Goal: Task Accomplishment & Management: Complete application form

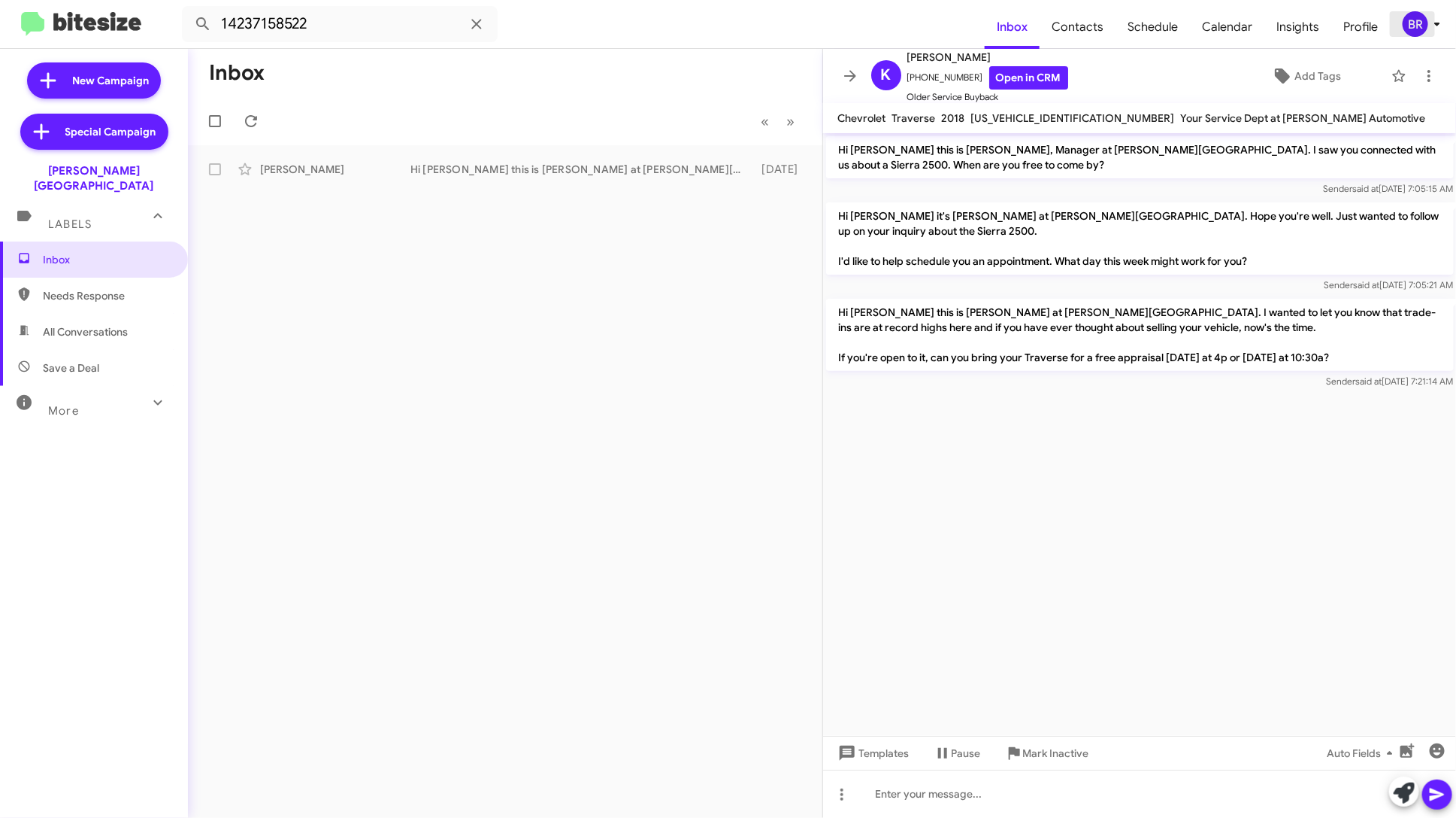
click at [1443, 19] on icon at bounding box center [1437, 24] width 18 height 18
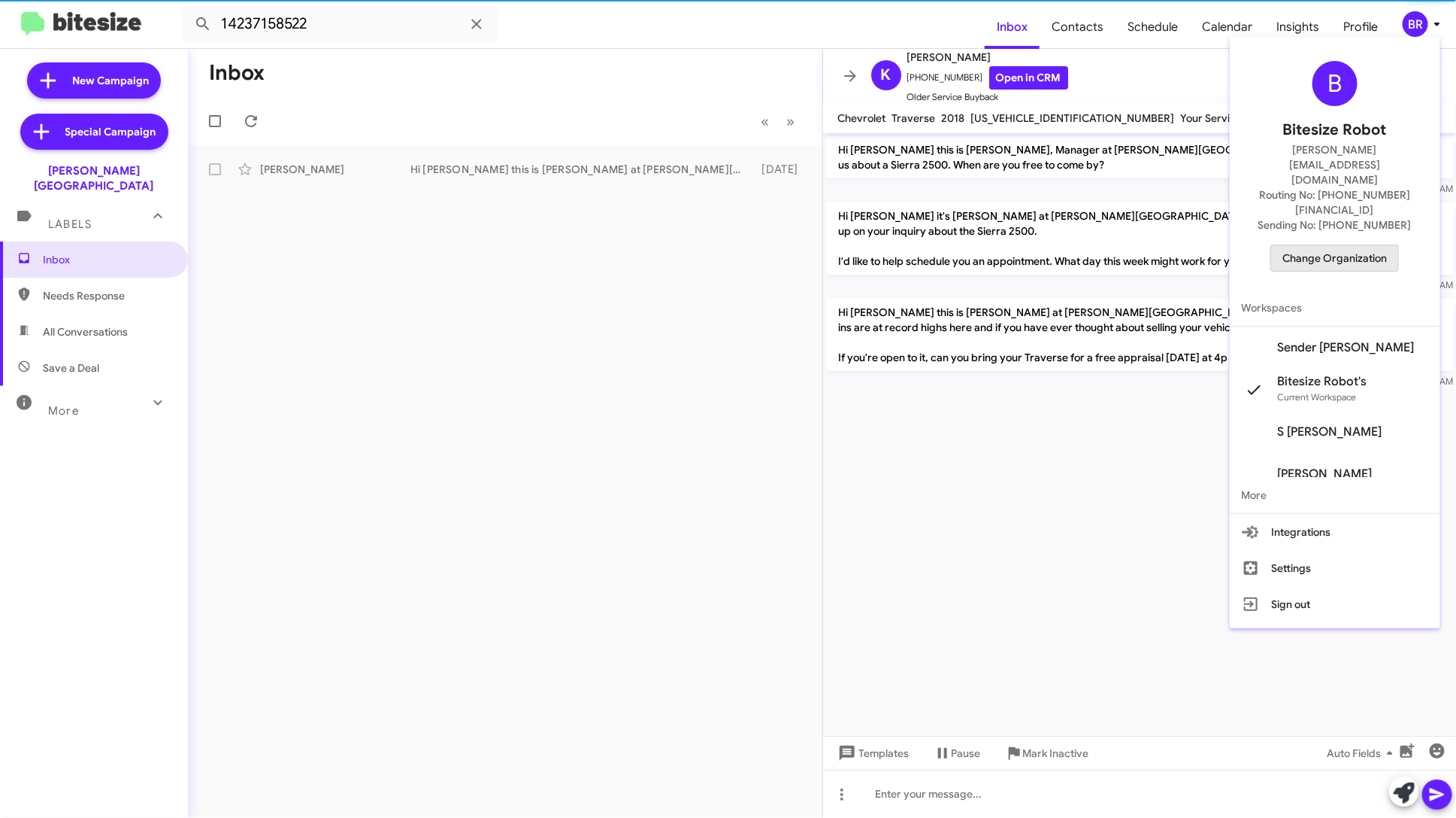
click at [1348, 245] on span "Change Organization" at bounding box center [1334, 258] width 105 height 26
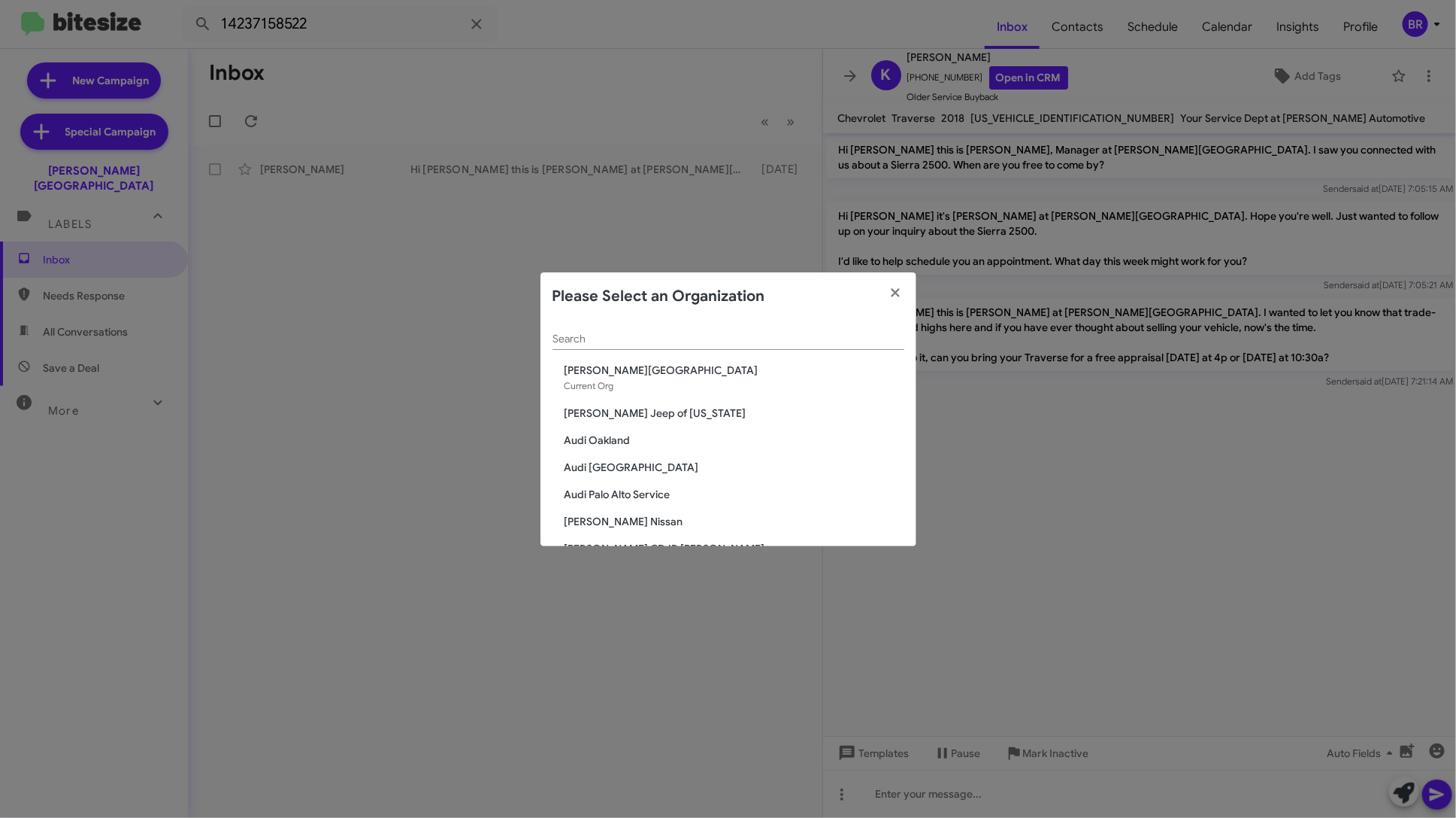
click at [593, 340] on input "Search" at bounding box center [728, 339] width 352 height 12
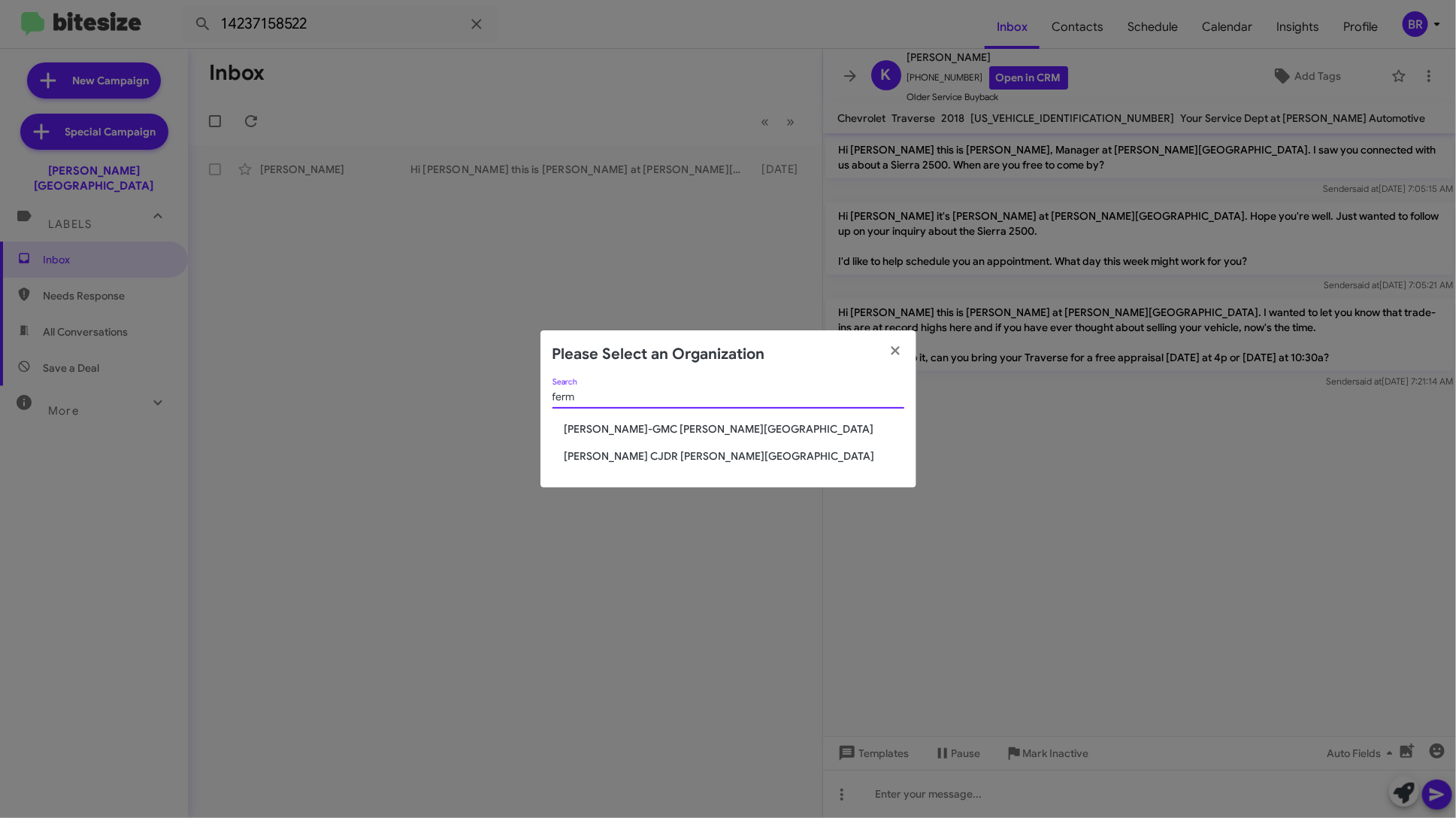
type input "ferm"
click at [649, 460] on span "[PERSON_NAME] CJDR [PERSON_NAME][GEOGRAPHIC_DATA]" at bounding box center [734, 455] width 339 height 15
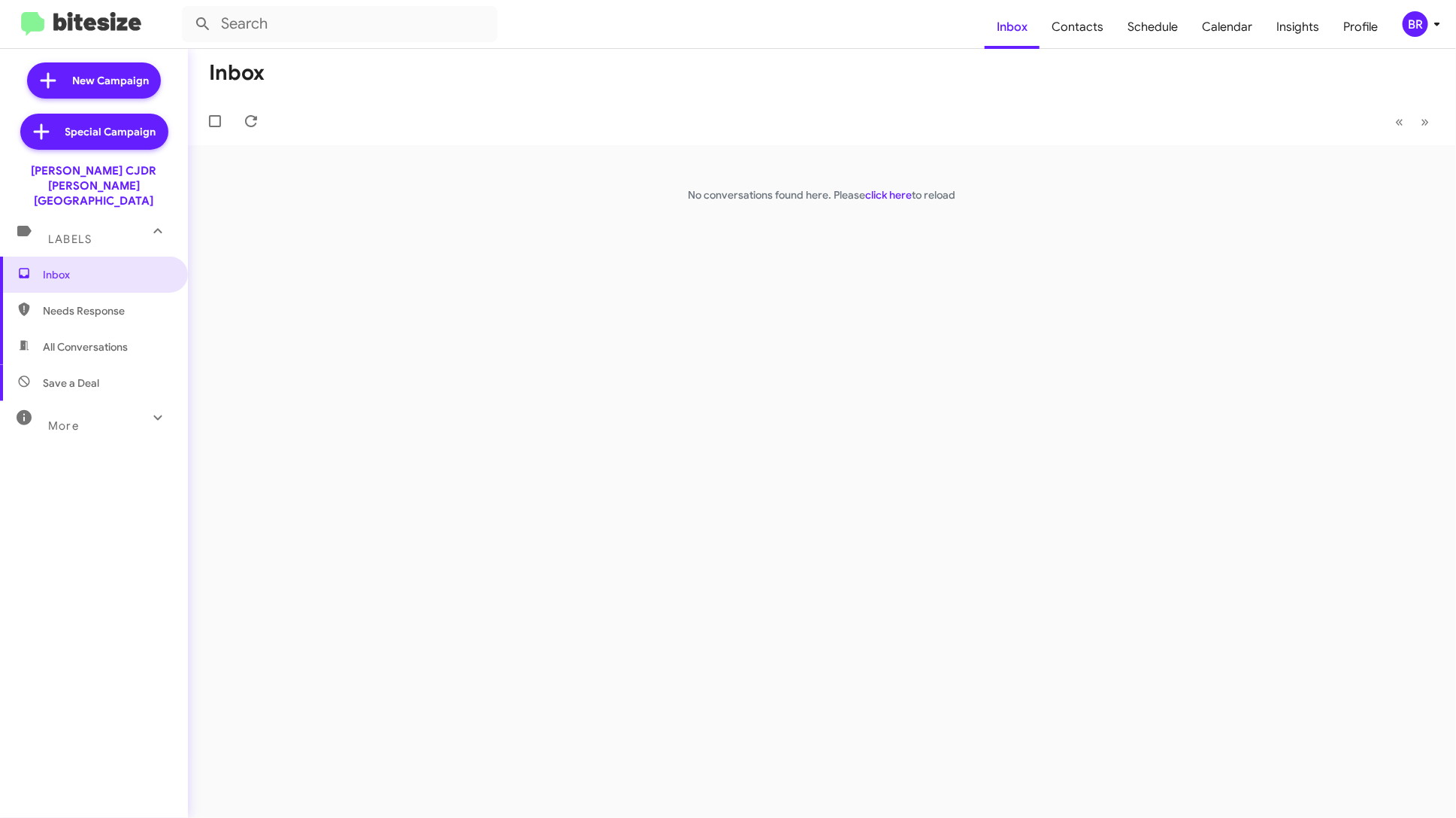
click at [1426, 19] on div "BR" at bounding box center [1416, 24] width 26 height 26
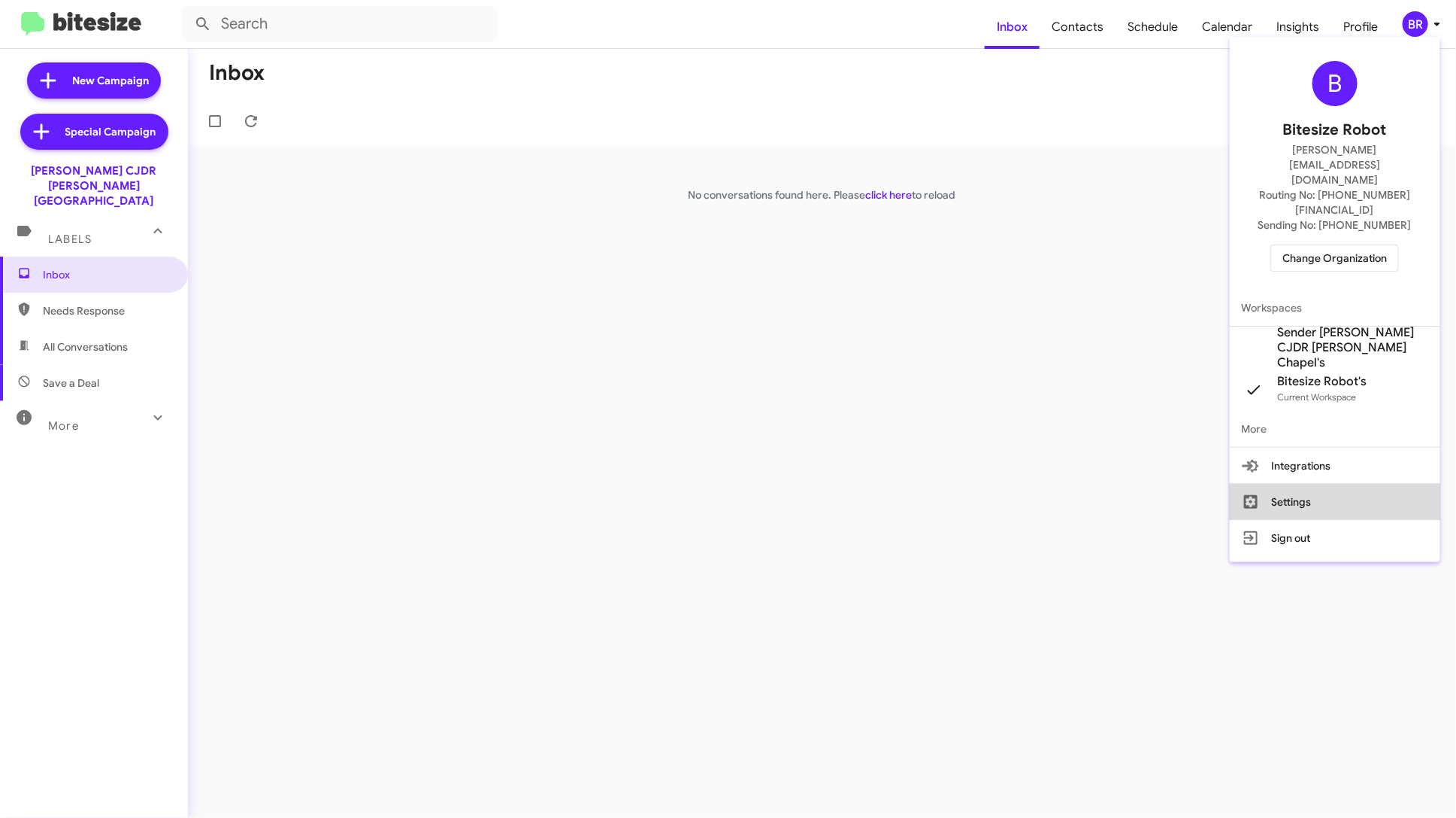
click at [1338, 484] on button "Settings" at bounding box center [1335, 502] width 210 height 36
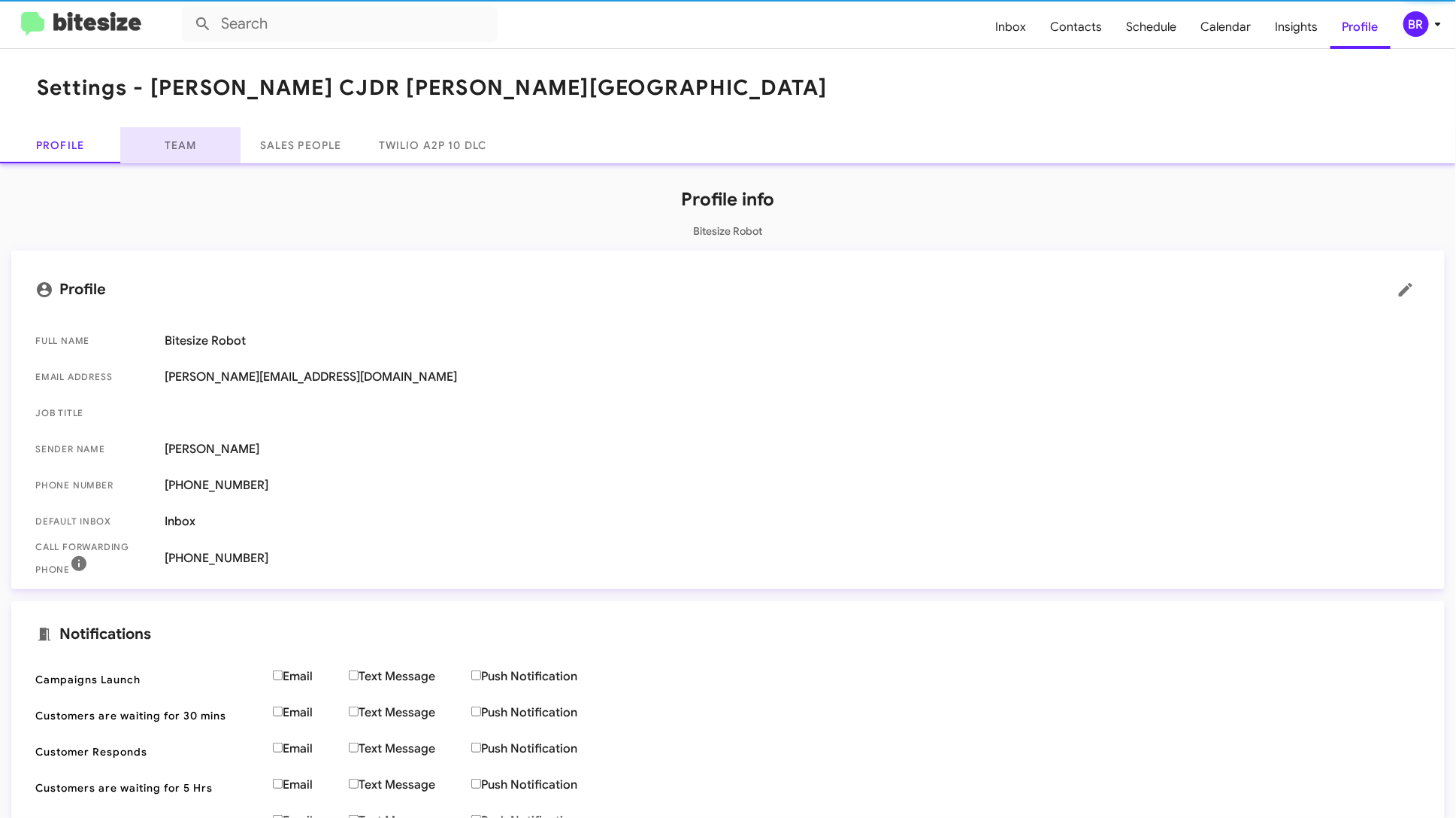
click at [204, 153] on link "Team" at bounding box center [180, 145] width 120 height 36
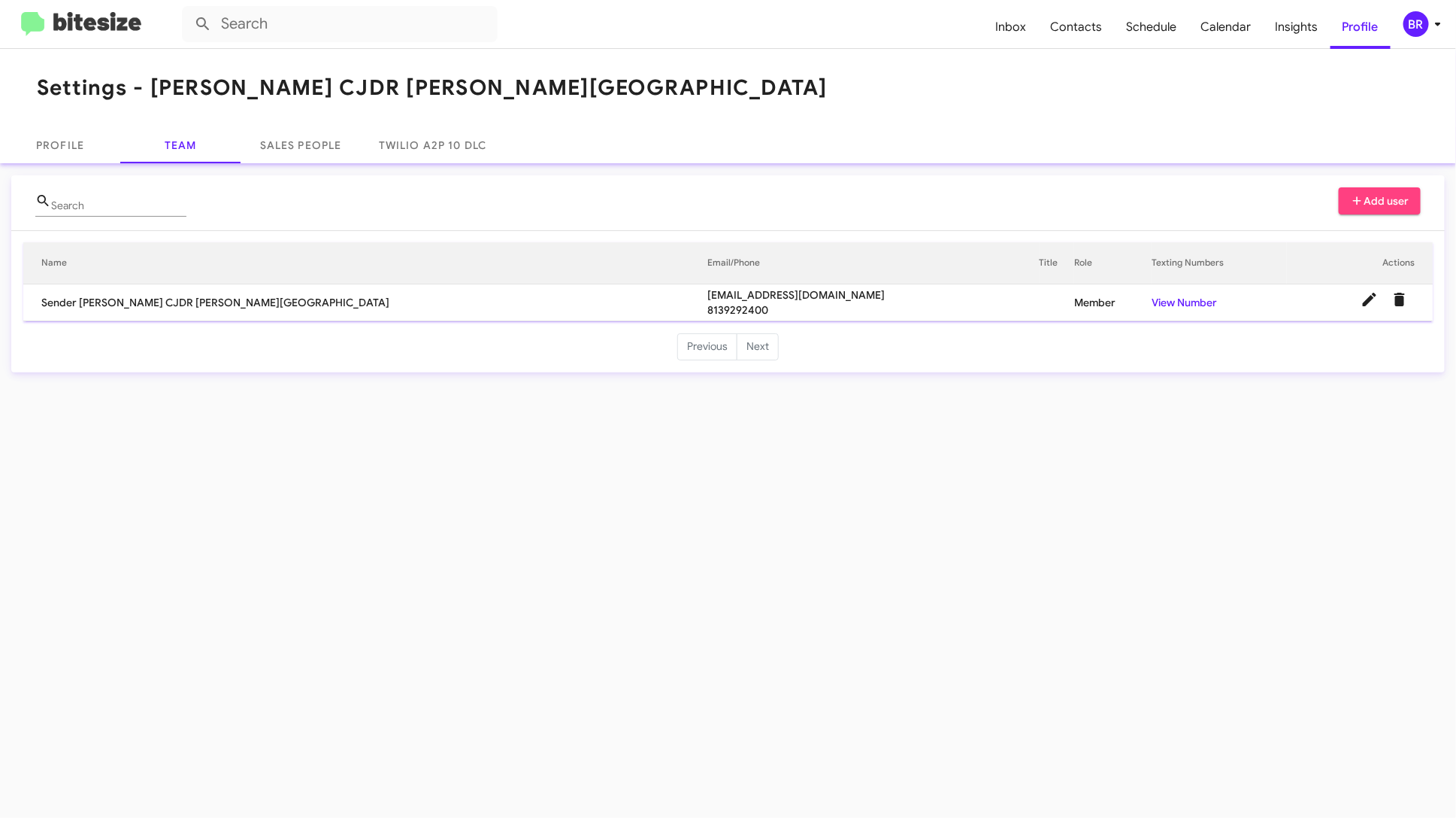
click at [1152, 290] on td "View Number" at bounding box center [1219, 302] width 134 height 37
click at [1152, 296] on link "View Number" at bounding box center [1184, 302] width 65 height 13
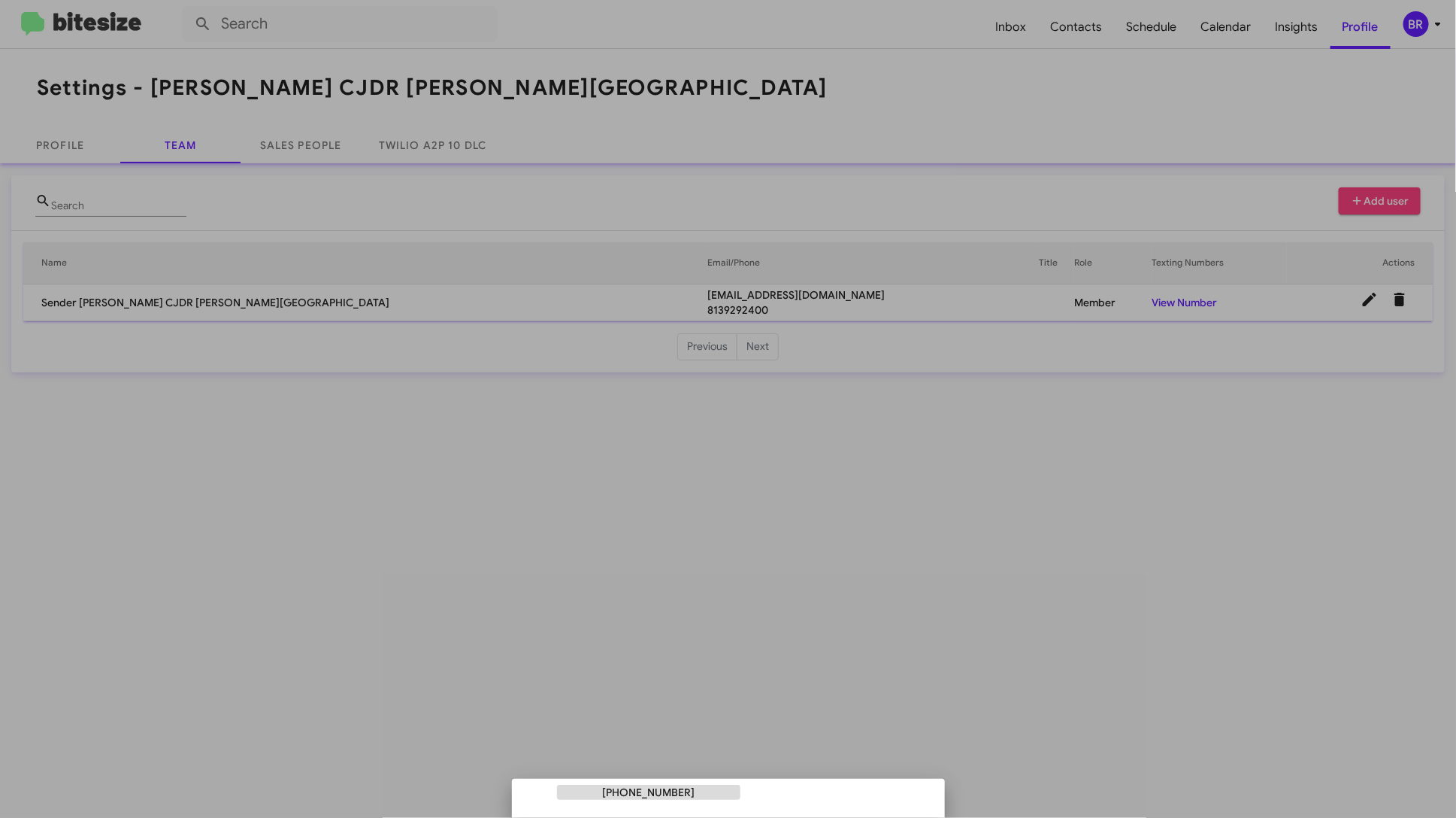
click at [430, 151] on div at bounding box center [728, 409] width 1456 height 818
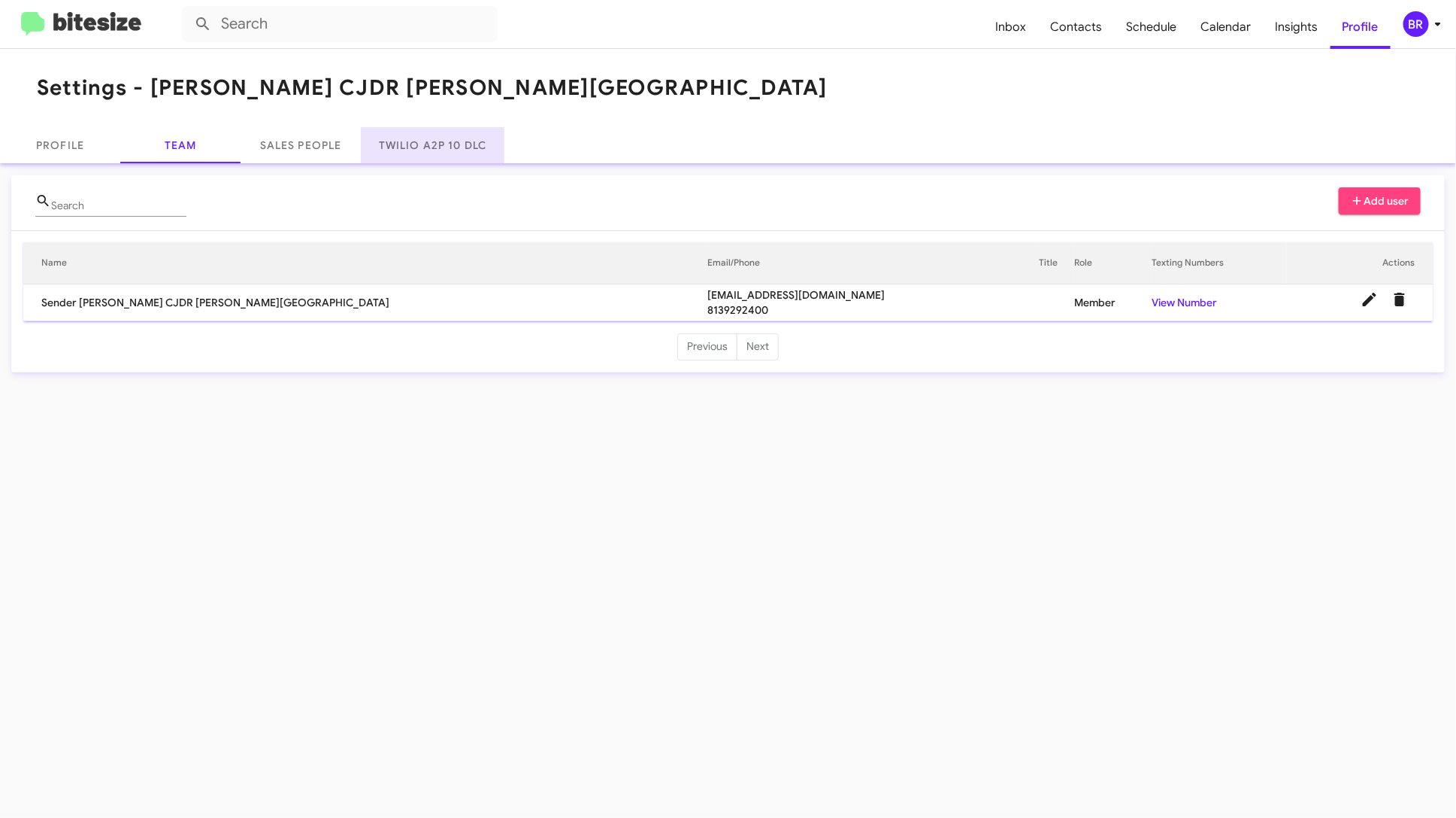
click at [426, 148] on link "Twilio A2P 10 DLC" at bounding box center [433, 145] width 143 height 36
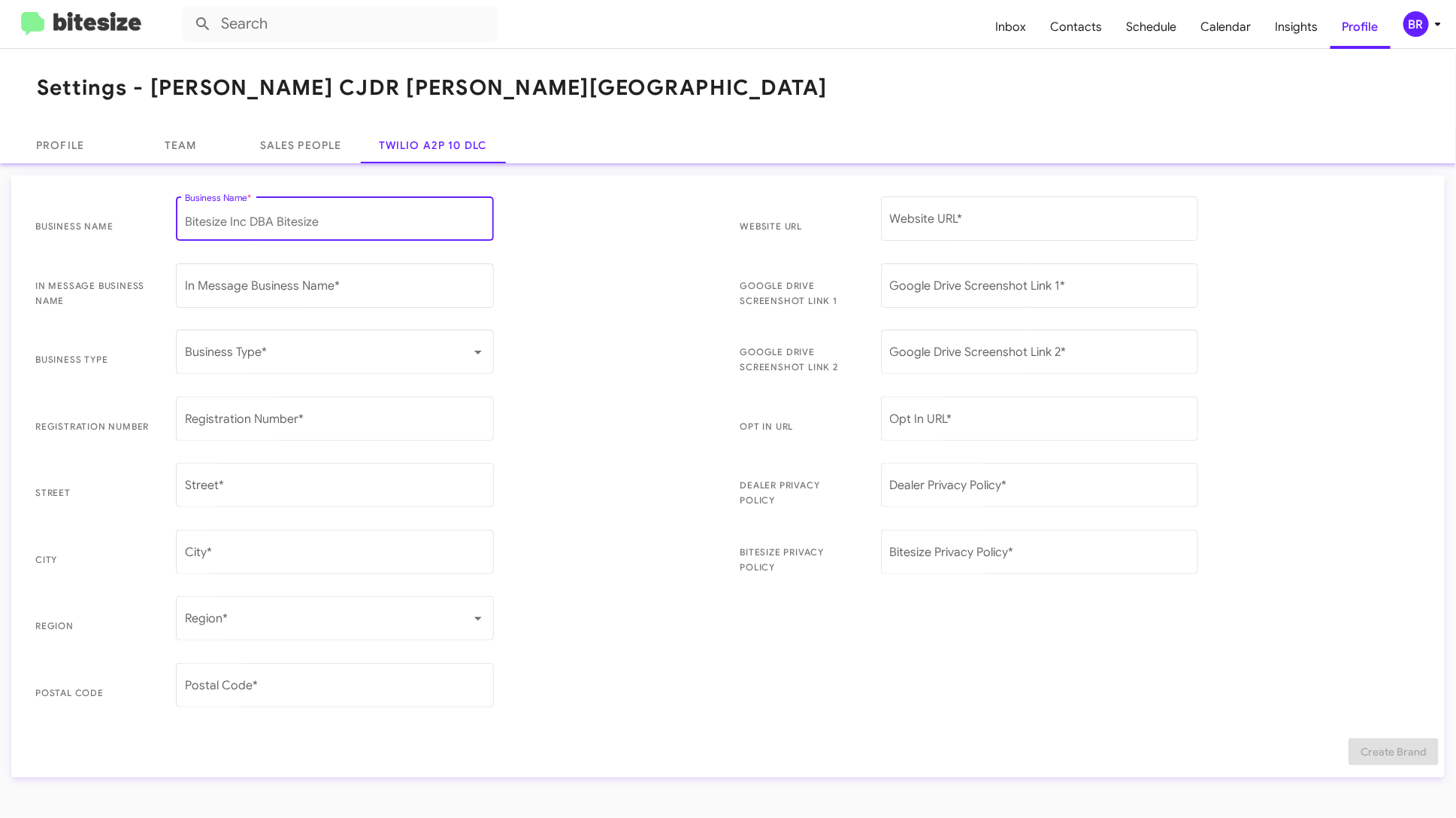
click at [387, 219] on input "Business Name *" at bounding box center [335, 221] width 300 height 13
paste input "[PERSON_NAME] on 54 Inc. DBA [PERSON_NAME] Buick GM Chrysler Jeep Dodge Ram at …"
type input "[PERSON_NAME] on 54 Inc. DBA [PERSON_NAME] Buick GM Chrysler Jeep Dodge Ram at …"
click at [299, 290] on input "In Message Business Name *" at bounding box center [335, 288] width 300 height 13
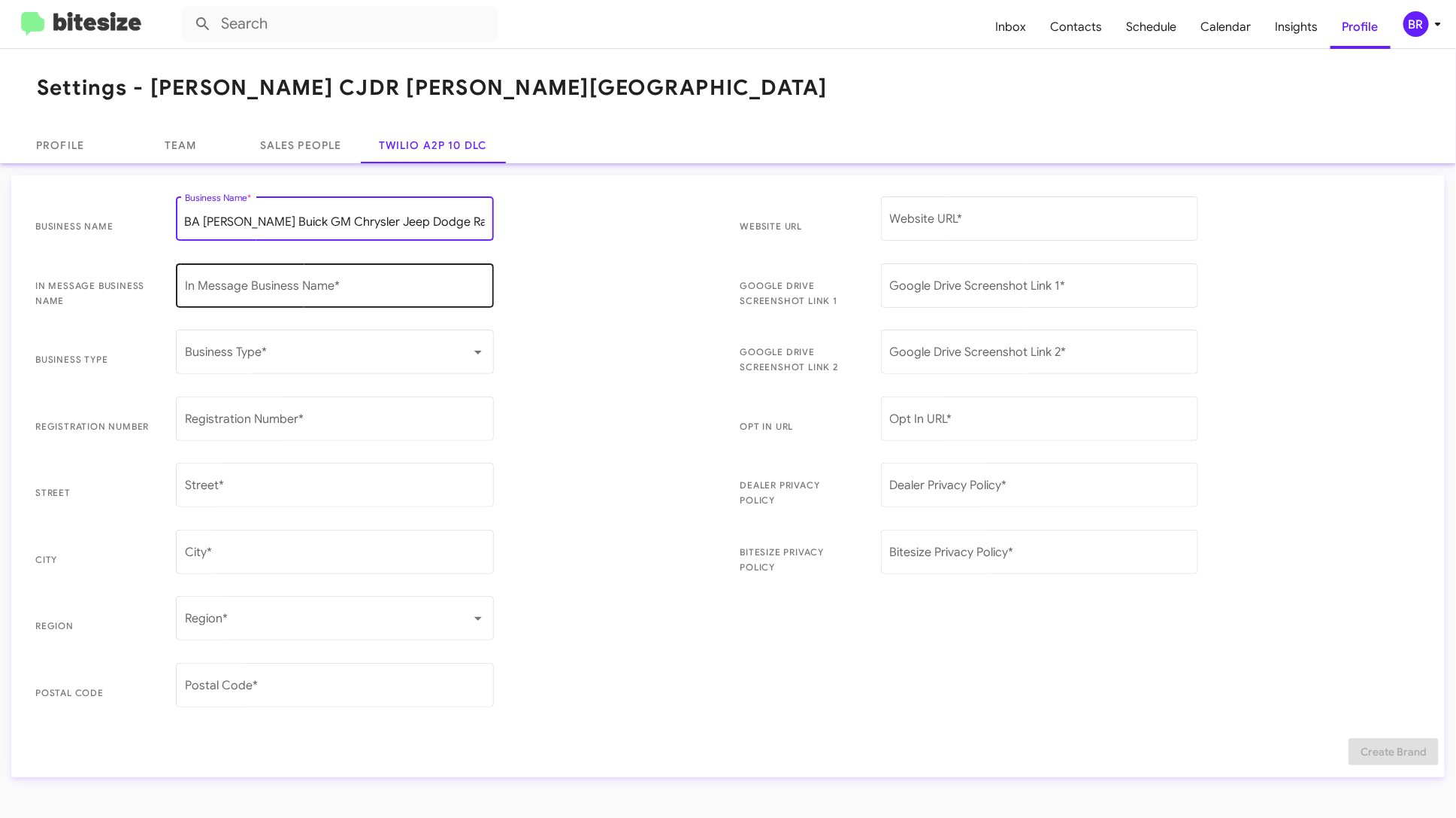
scroll to position [0, 0]
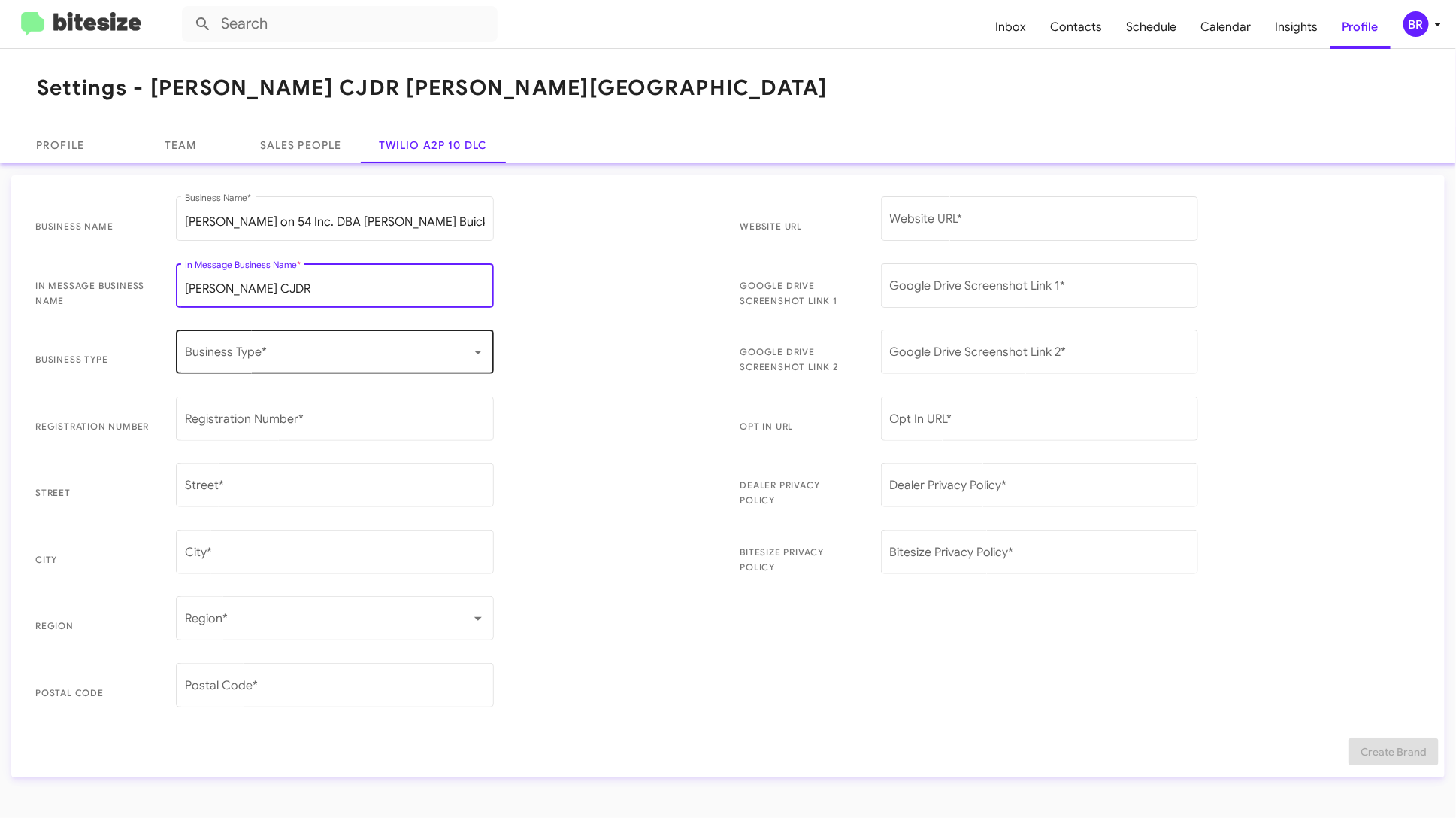
type input "[PERSON_NAME] CJDR"
click at [307, 355] on span at bounding box center [329, 355] width 287 height 13
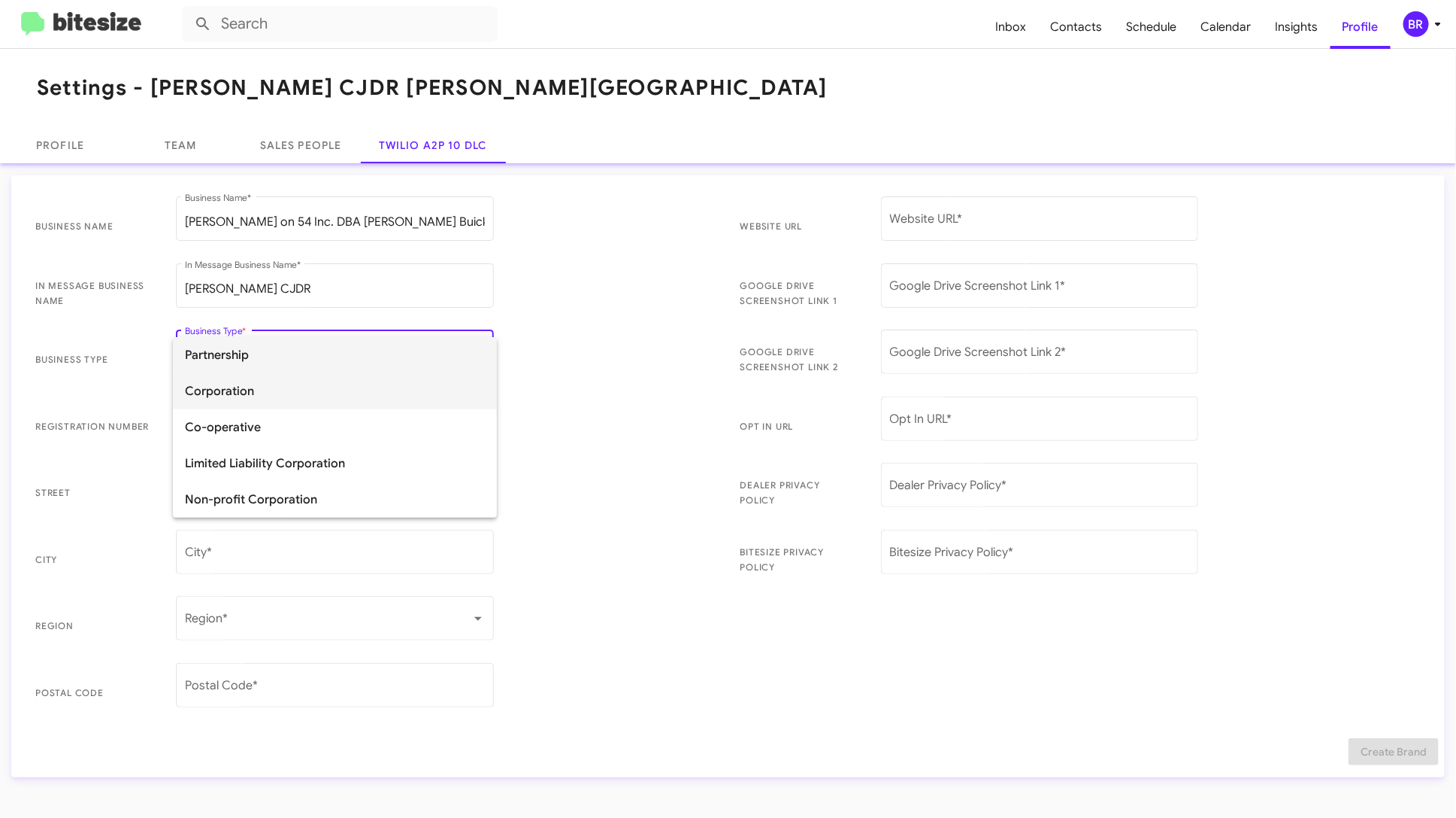
click at [303, 395] on span "Corporation" at bounding box center [335, 391] width 300 height 36
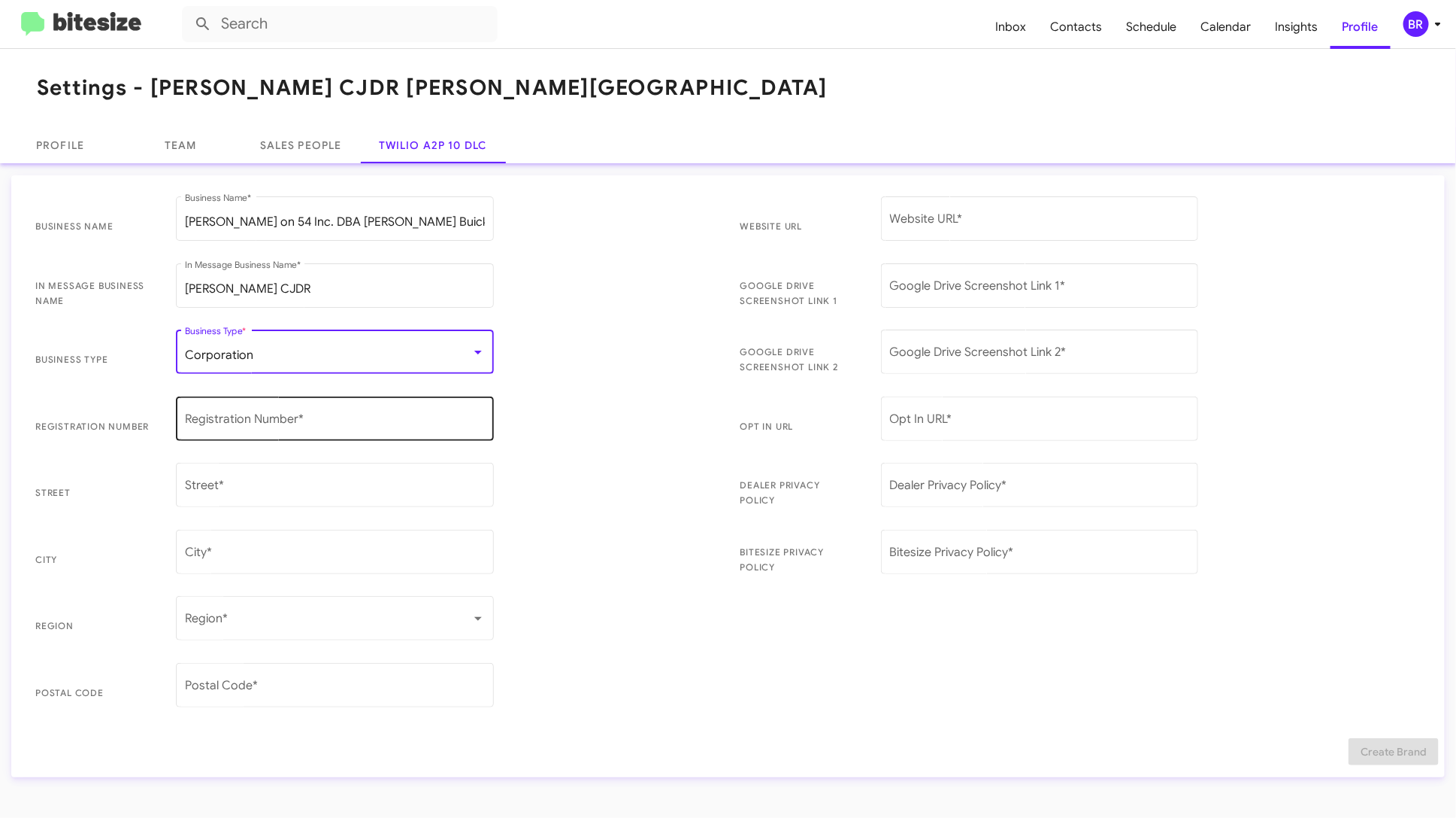
click at [307, 414] on div "Registration Number *" at bounding box center [335, 417] width 300 height 47
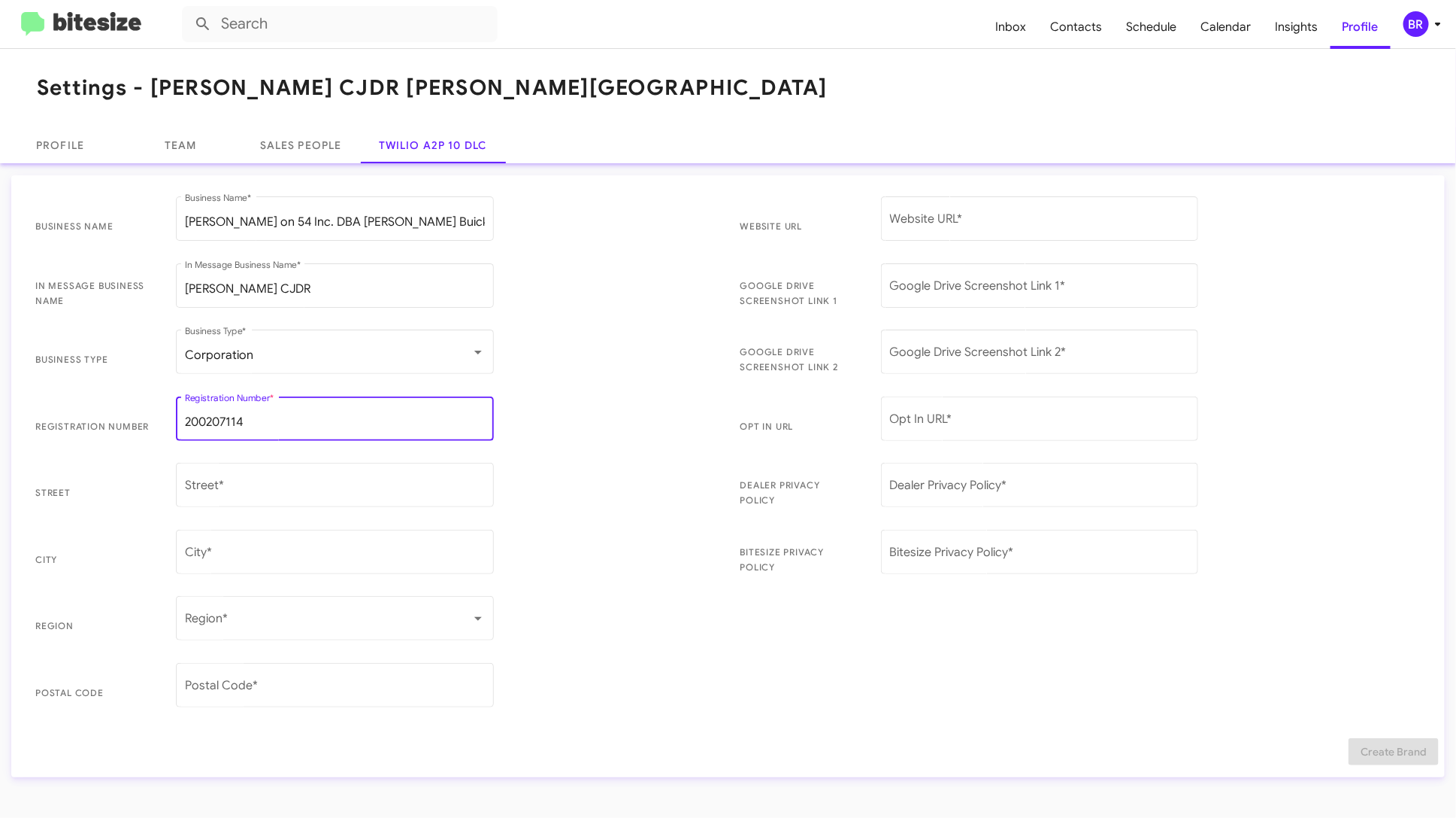
type input "200207114"
click at [210, 482] on input "Street *" at bounding box center [335, 487] width 300 height 13
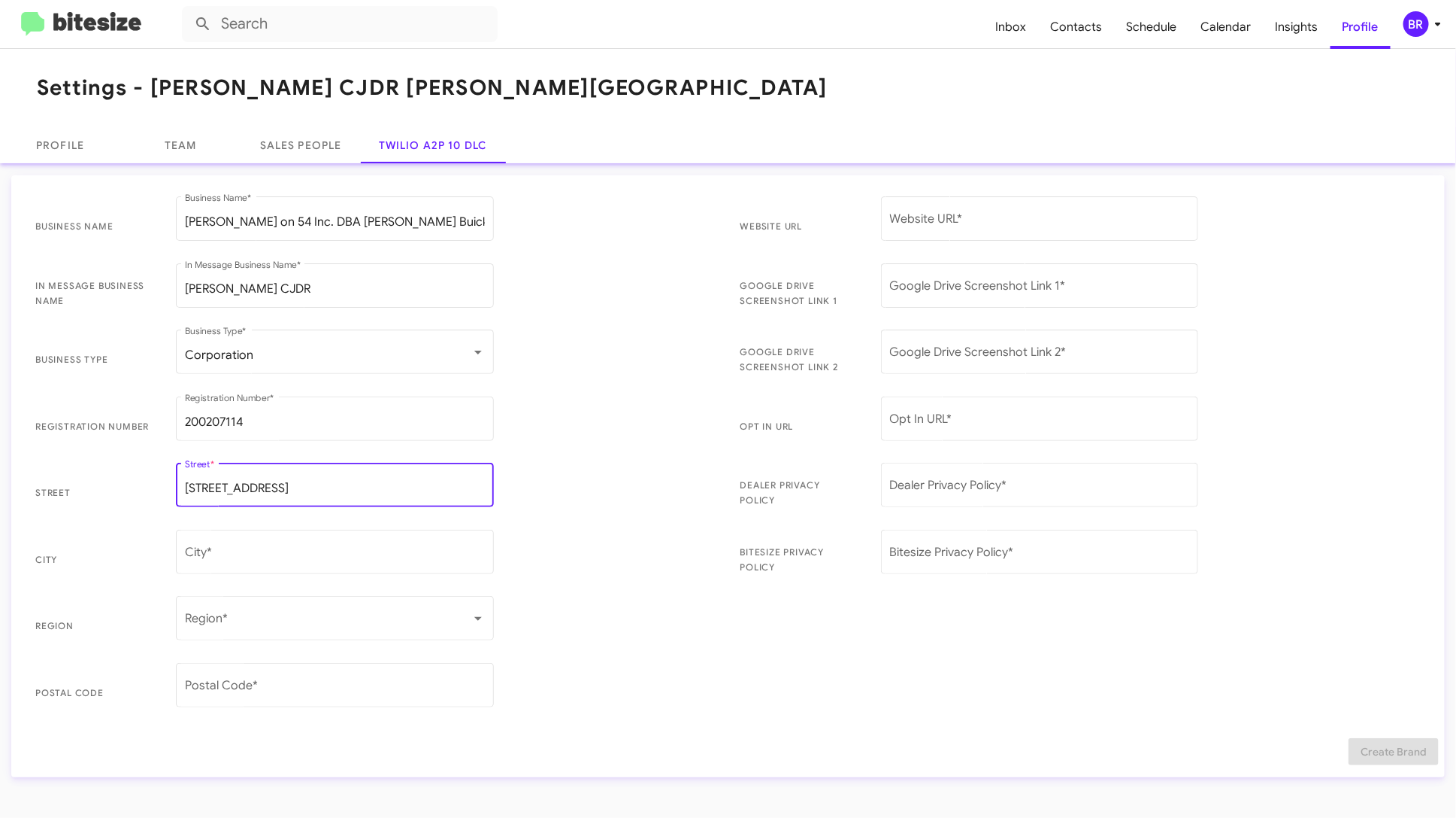
click at [200, 489] on input "[STREET_ADDRESS]" at bounding box center [335, 487] width 300 height 13
type input "[STREET_ADDRESS]"
click at [227, 545] on div "City *" at bounding box center [335, 550] width 300 height 47
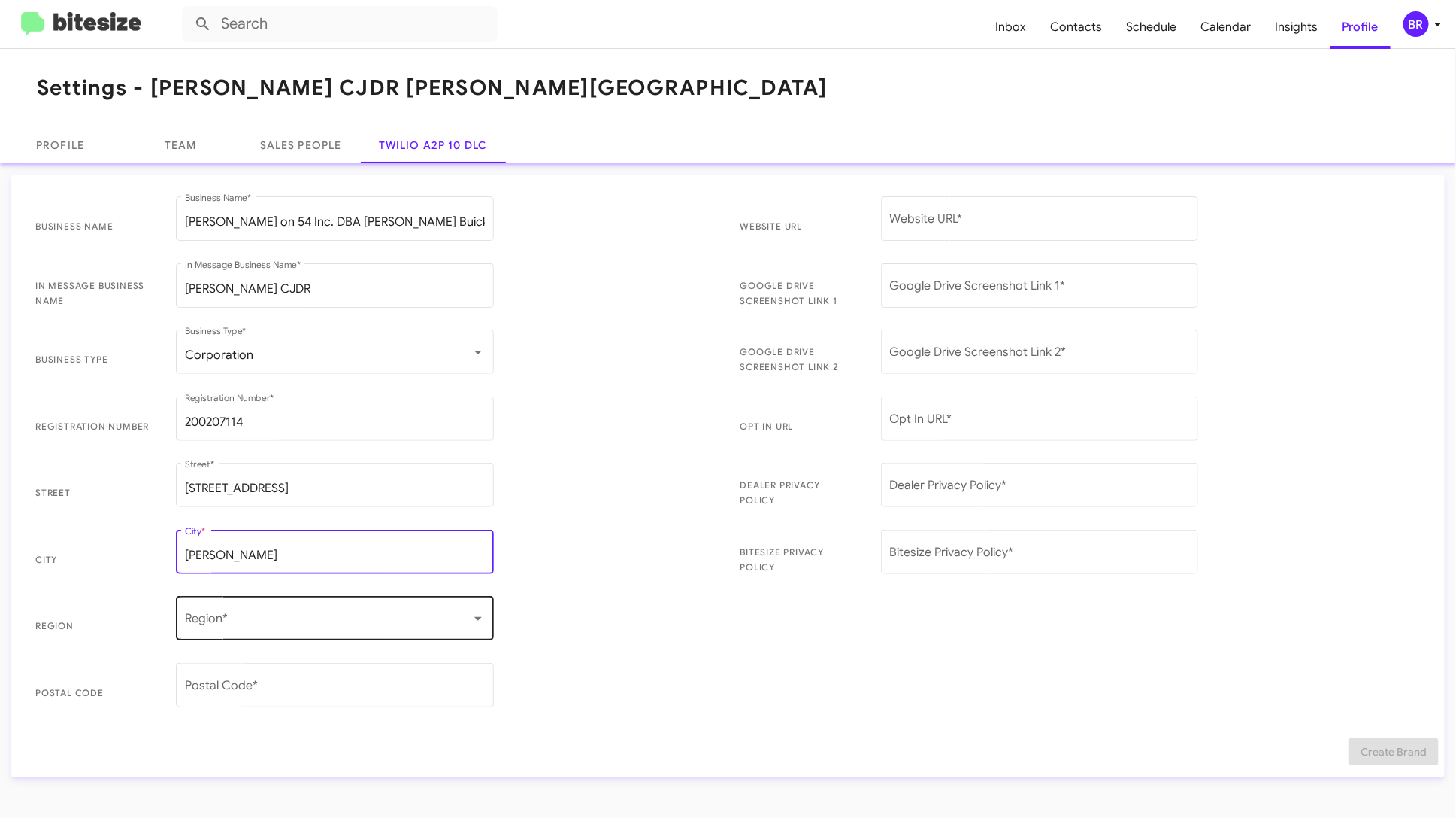
type input "[PERSON_NAME]"
click at [269, 631] on div "Region *" at bounding box center [335, 616] width 300 height 47
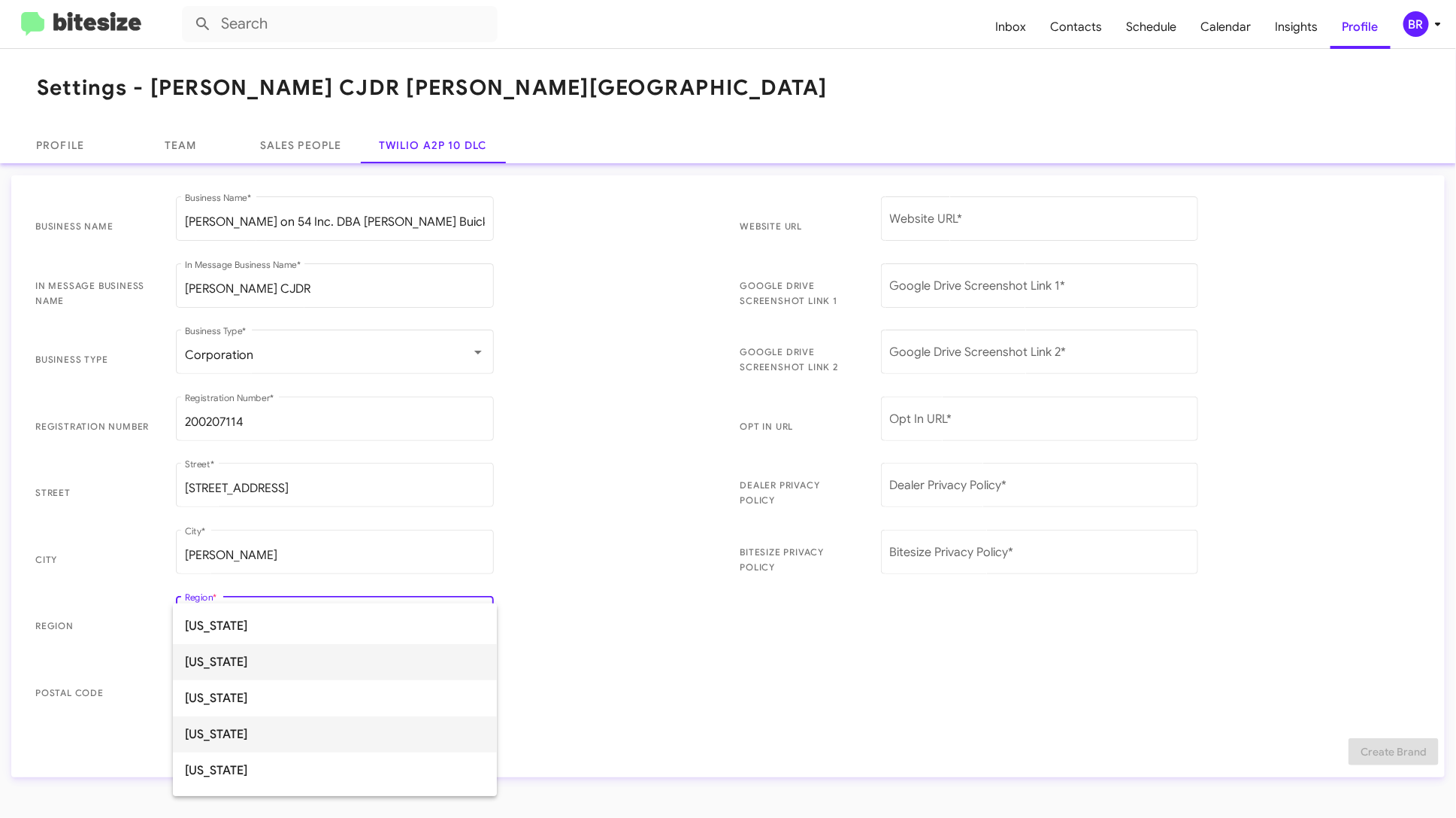
scroll to position [267, 0]
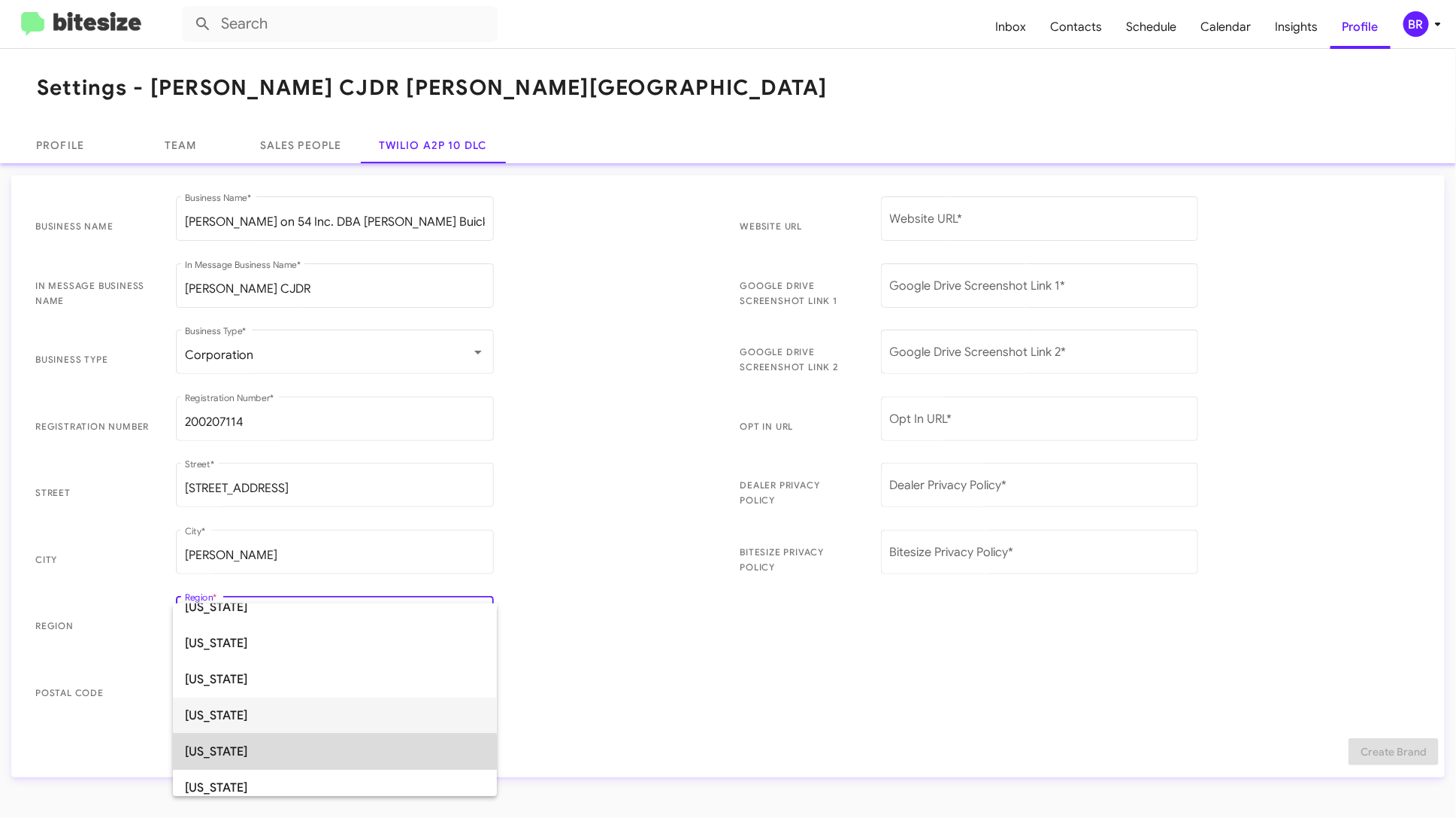
click at [296, 753] on span "[US_STATE]" at bounding box center [335, 752] width 300 height 36
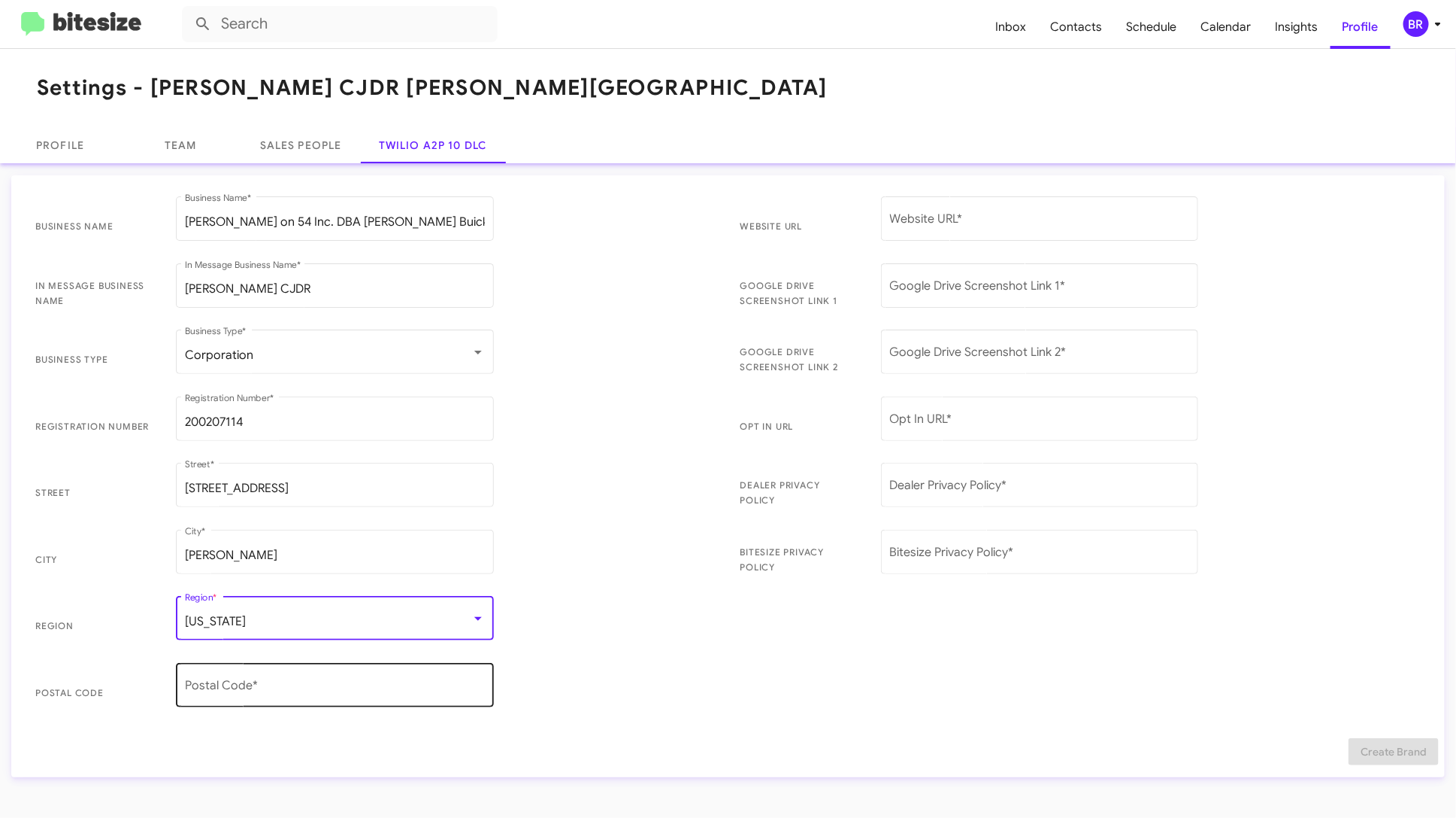
click at [348, 685] on input "Postal Code *" at bounding box center [335, 688] width 300 height 13
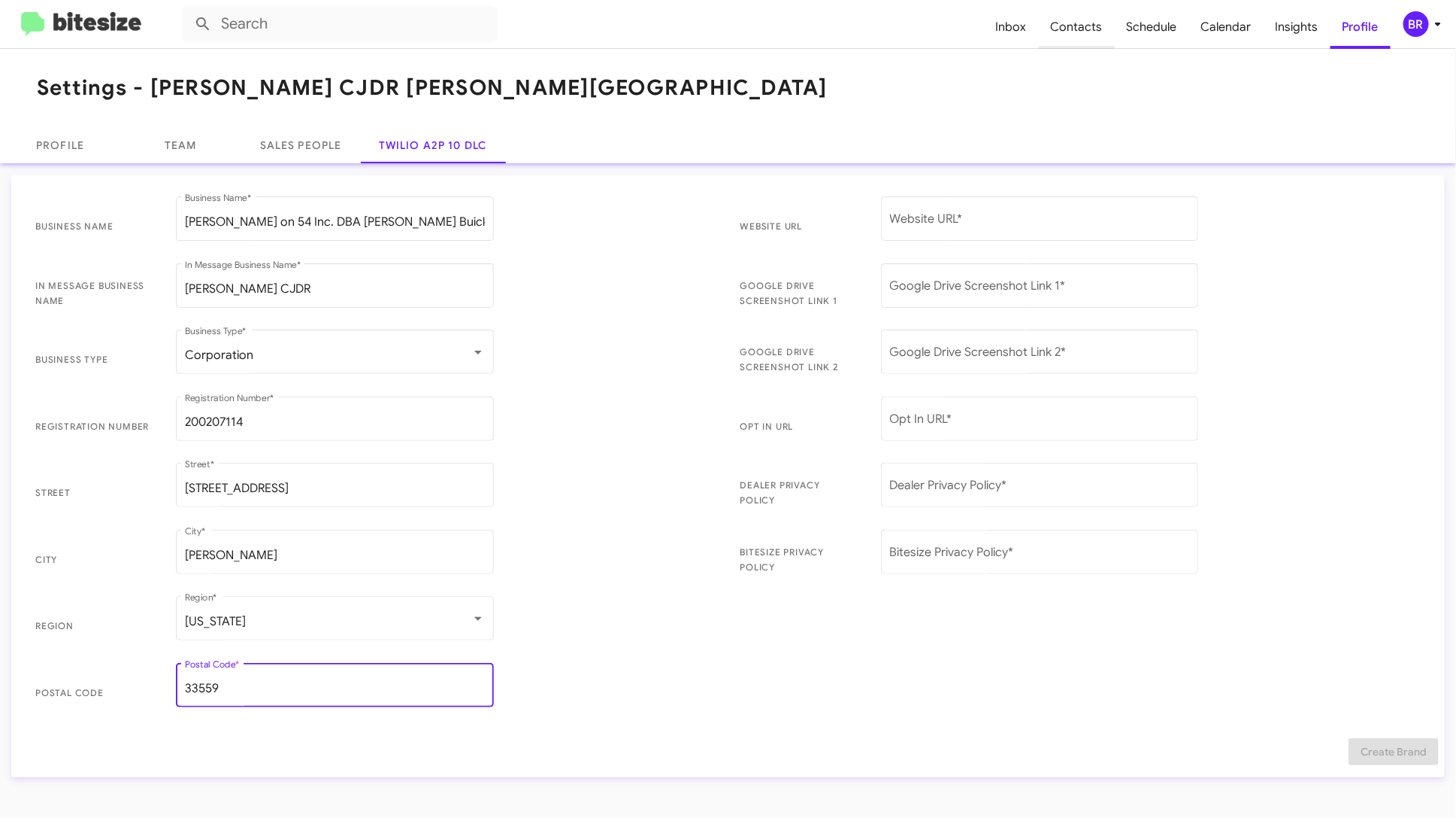
type input "33559"
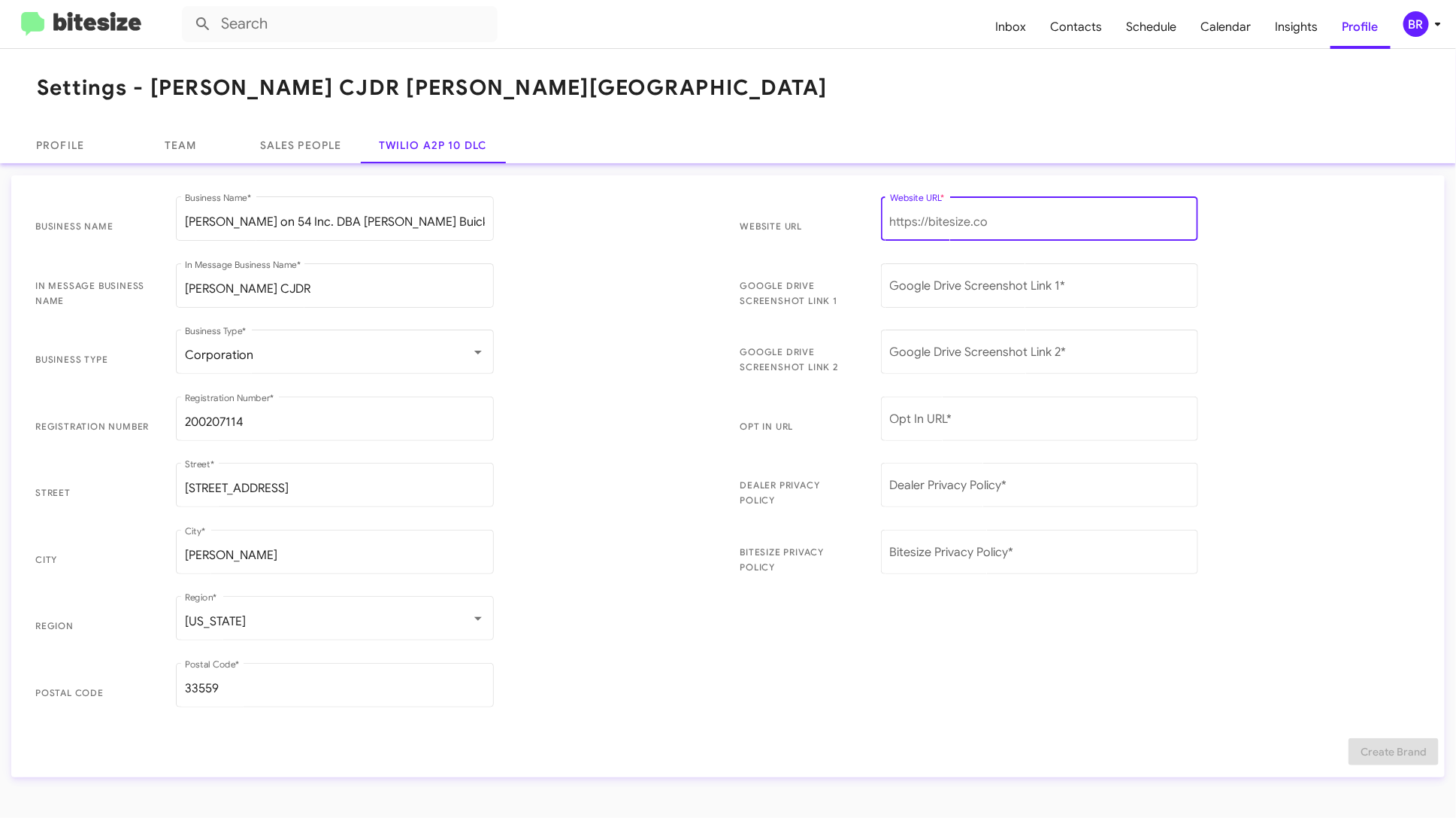
click at [935, 223] on input "Website URL *" at bounding box center [1040, 221] width 300 height 13
paste input "[URL][DOMAIN_NAME]"
type input "[URL][DOMAIN_NAME]"
click at [941, 486] on input "Dealer Privacy Policy *" at bounding box center [1040, 487] width 300 height 13
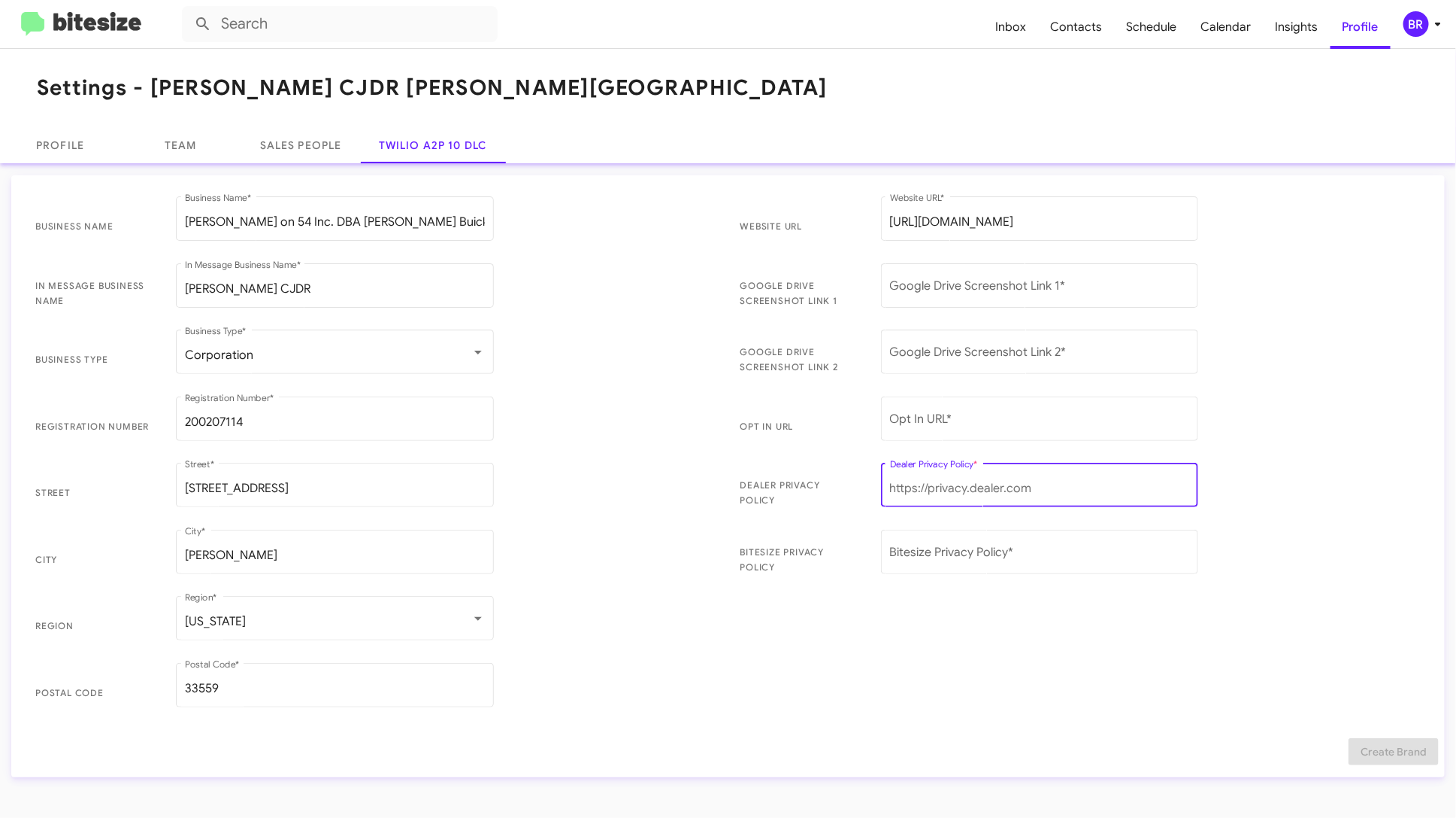
paste input "[URL][DOMAIN_NAME][PERSON_NAME]"
type input "[URL][DOMAIN_NAME][PERSON_NAME]"
click at [985, 282] on input "Google Drive Screenshot Link 1 *" at bounding box center [1040, 288] width 300 height 13
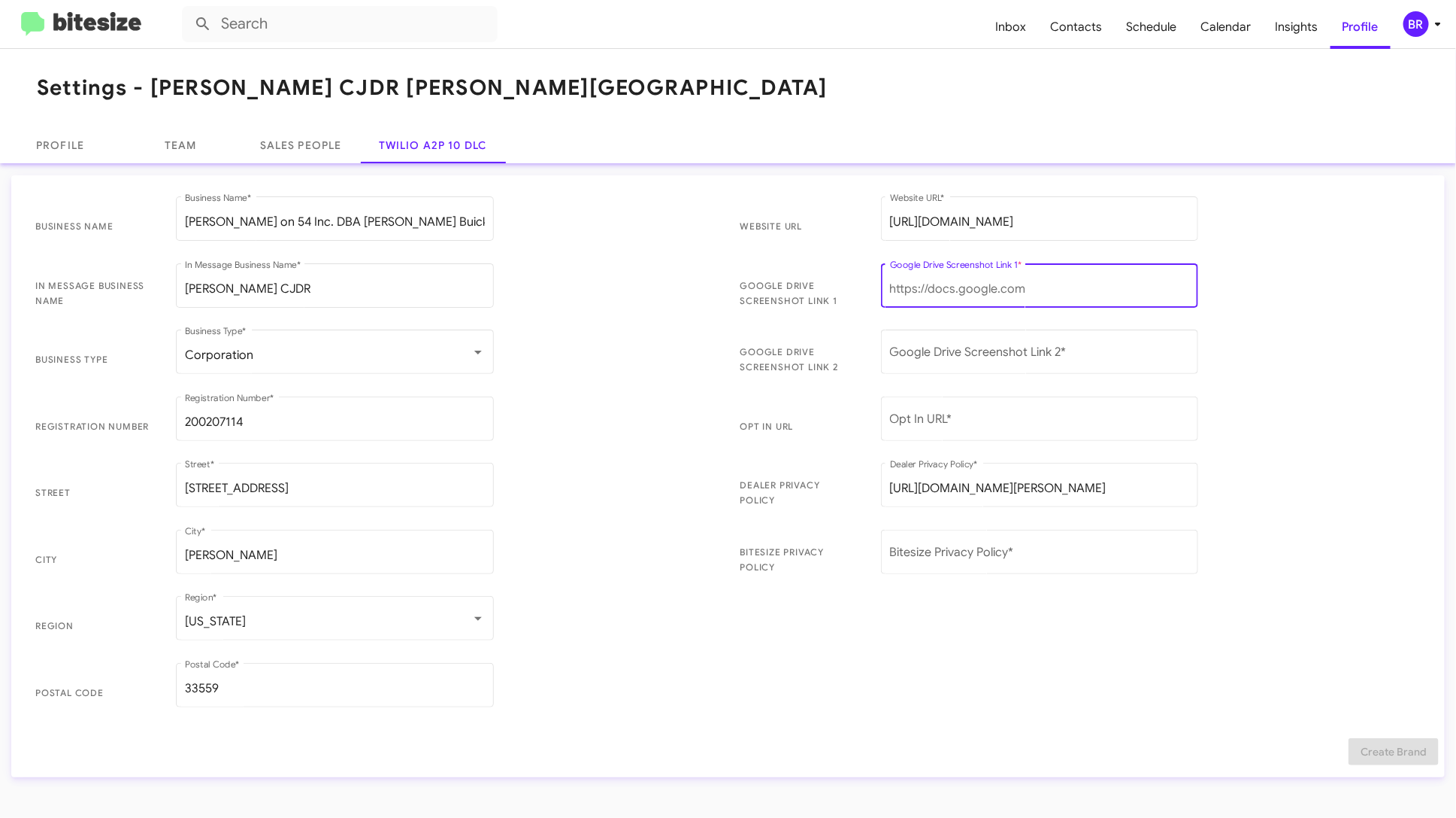
paste input "[URL][DOMAIN_NAME]"
type input "[URL][DOMAIN_NAME]"
click at [939, 348] on div "Google Drive Screenshot Link 2 *" at bounding box center [1040, 349] width 300 height 47
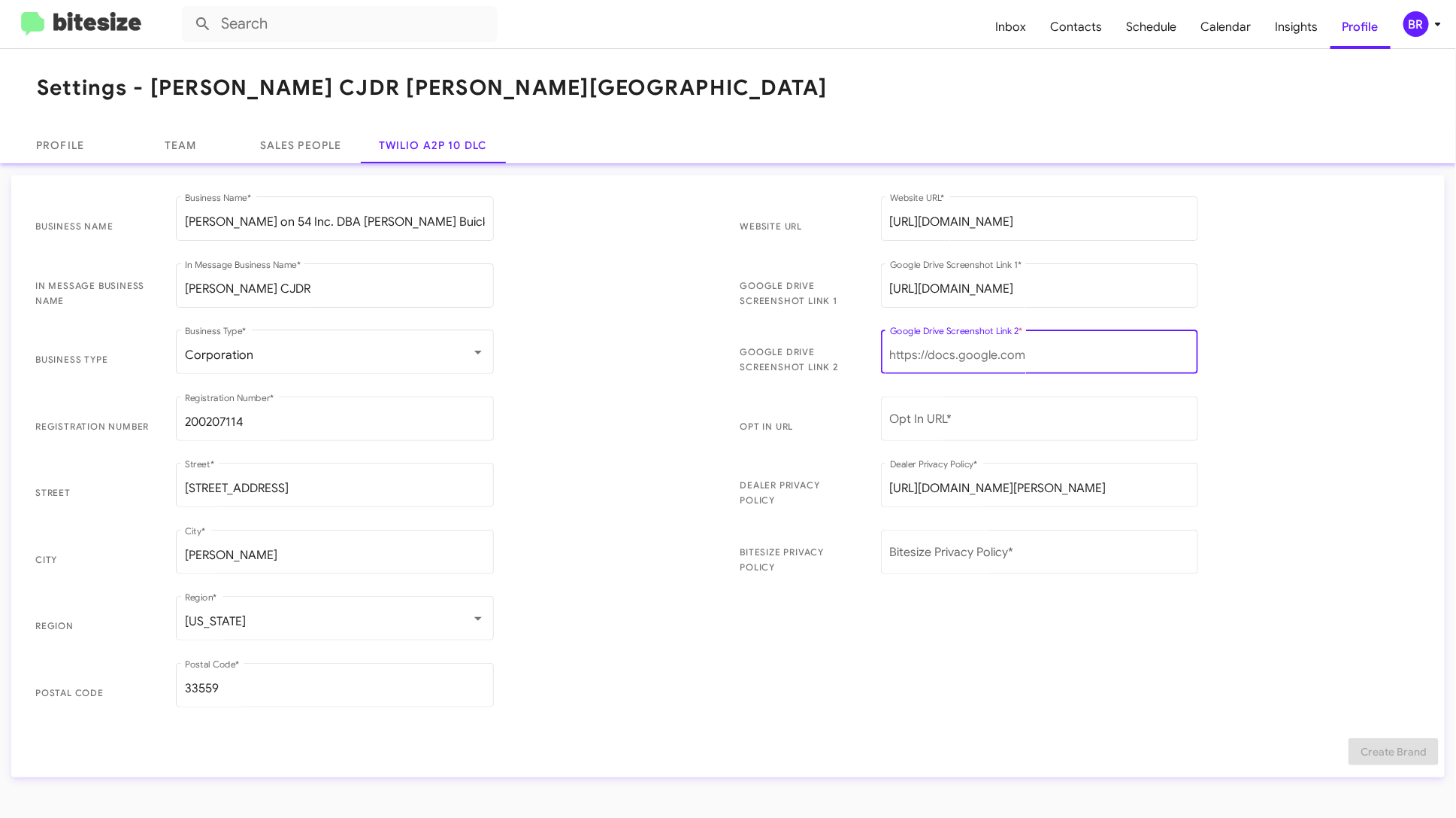
paste input "[URL][DOMAIN_NAME]"
type input "[URL][DOMAIN_NAME]"
click at [1006, 424] on input "Opt In URL *" at bounding box center [1040, 421] width 300 height 13
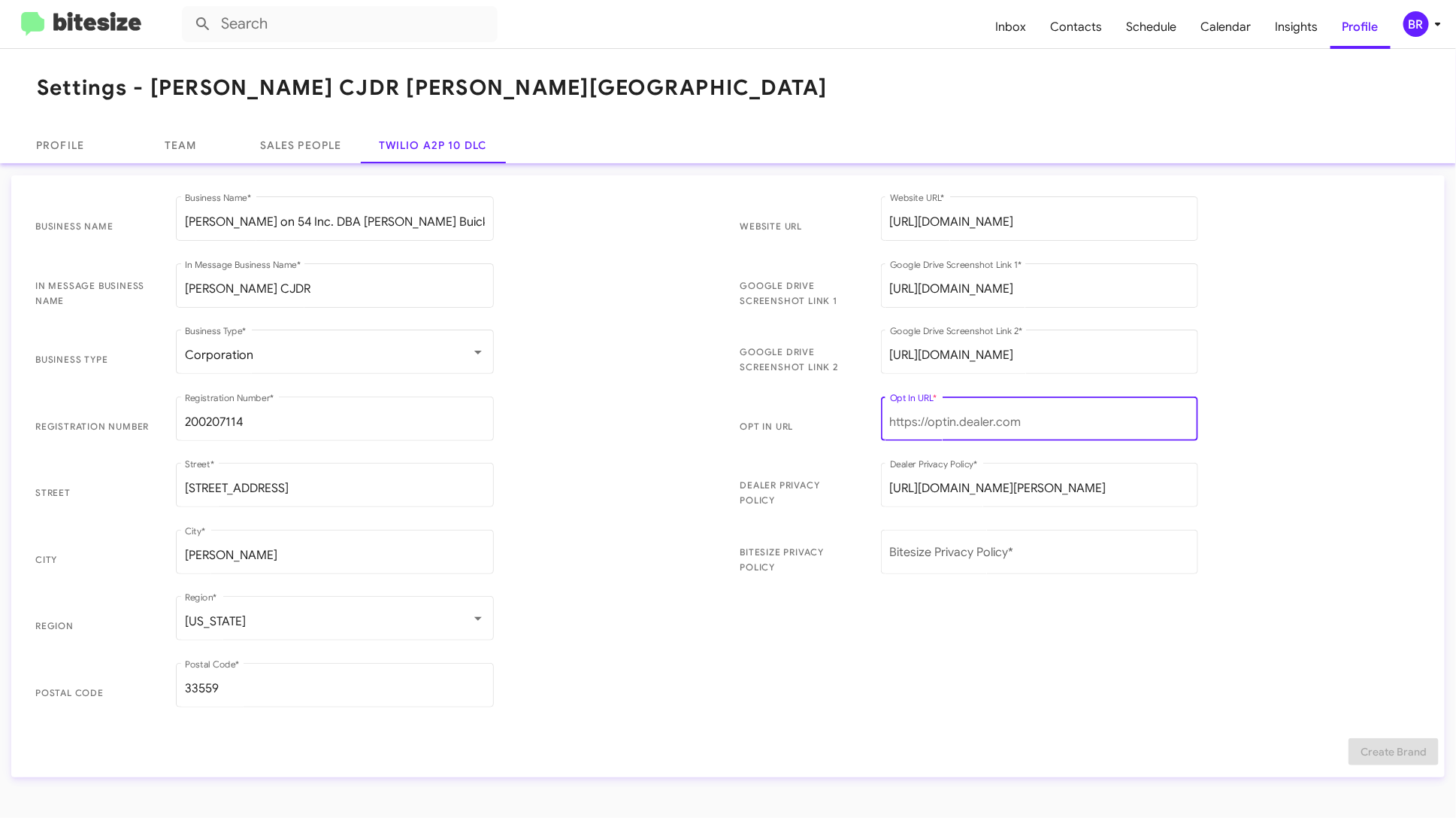
paste input "[URL][DOMAIN_NAME][PERSON_NAME][PERSON_NAME]"
type input "[URL][DOMAIN_NAME][PERSON_NAME][PERSON_NAME]"
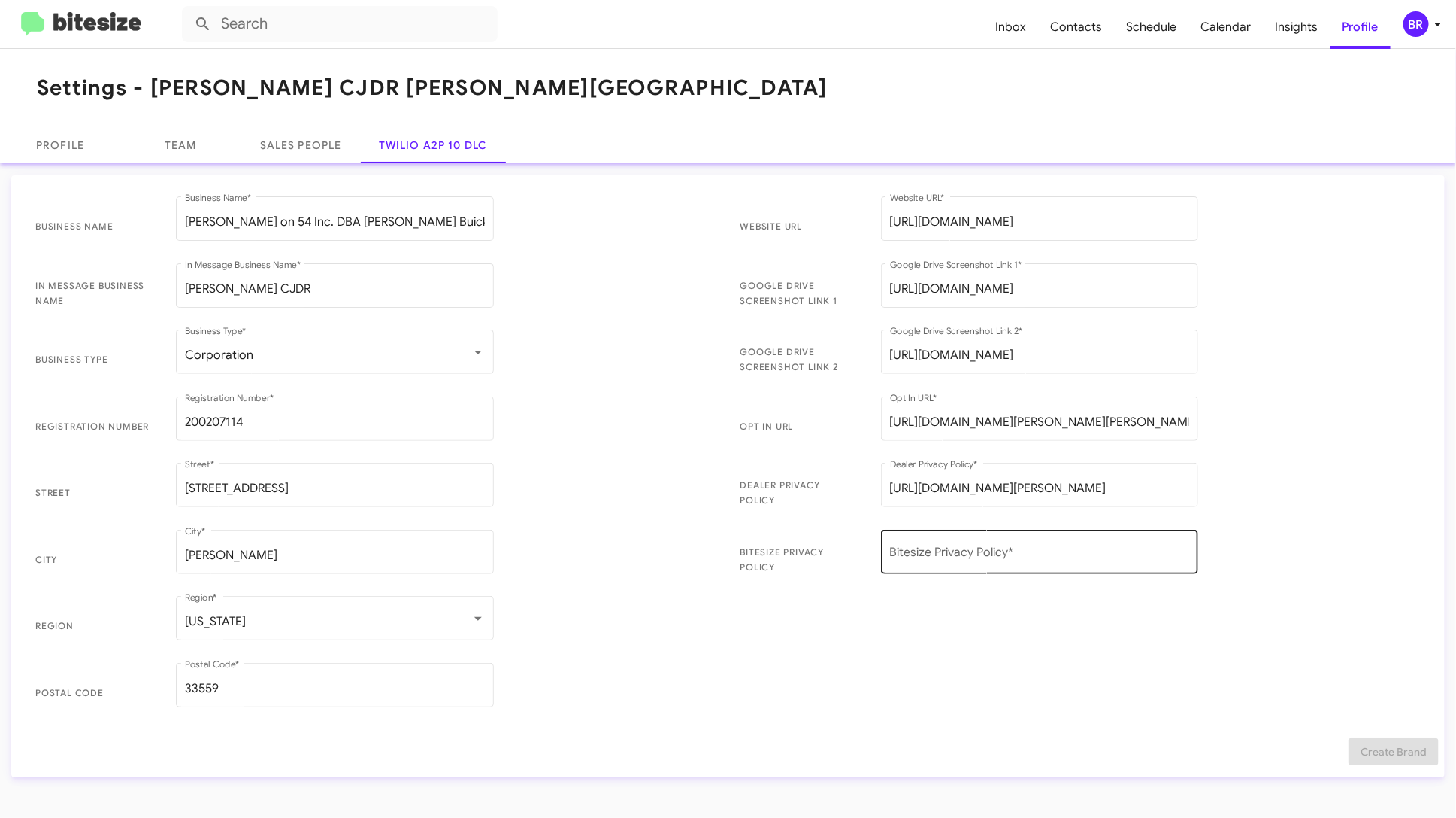
click at [1042, 544] on div "Bitesize Privacy Policy *" at bounding box center [1040, 550] width 300 height 47
paste input "[URL][DOMAIN_NAME][PERSON_NAME]"
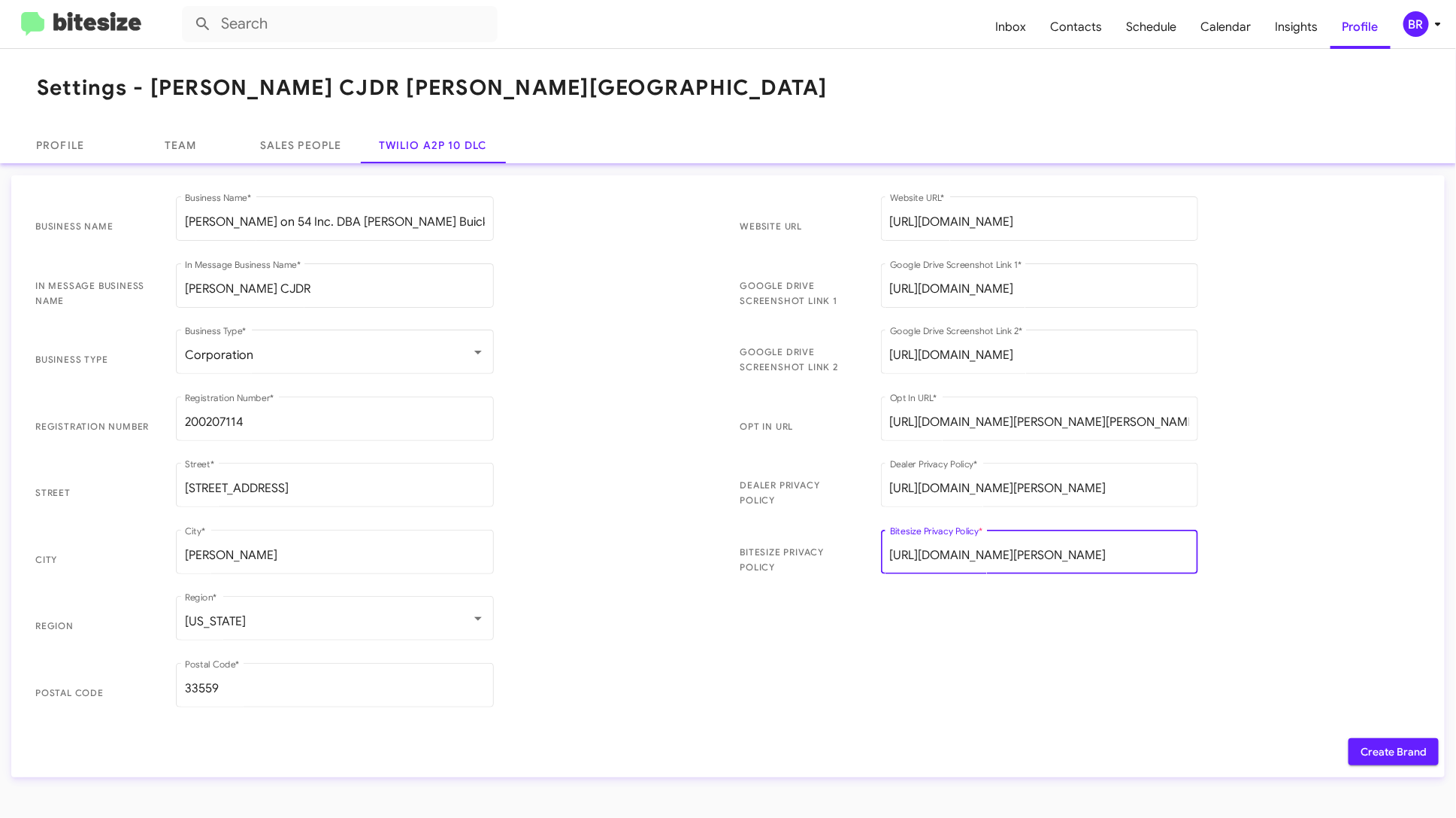
scroll to position [0, 12]
type input "[URL][DOMAIN_NAME][PERSON_NAME]"
click at [1384, 748] on span "Create Brand" at bounding box center [1394, 752] width 66 height 27
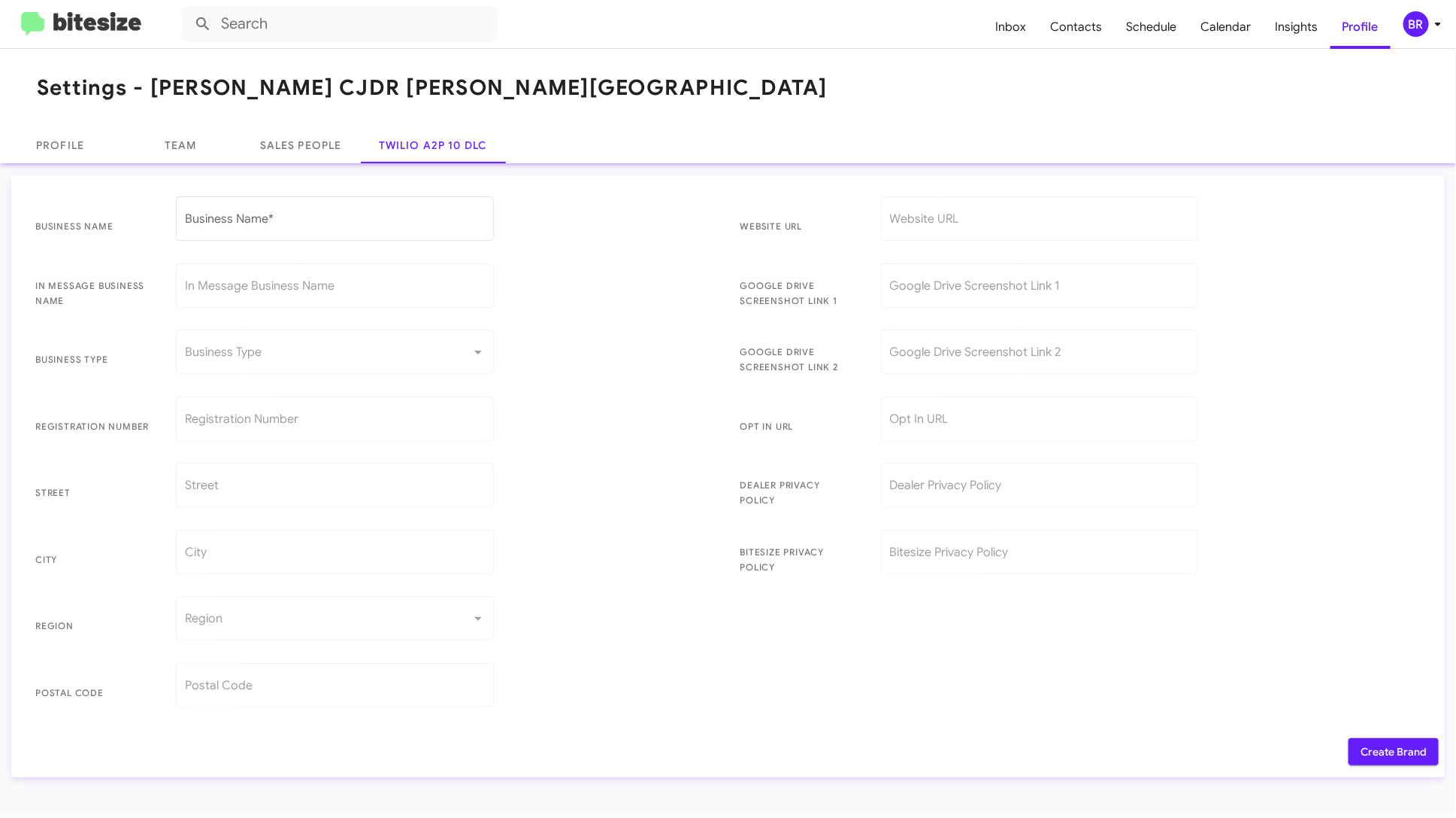
click at [1417, 27] on div "BR" at bounding box center [1416, 24] width 26 height 26
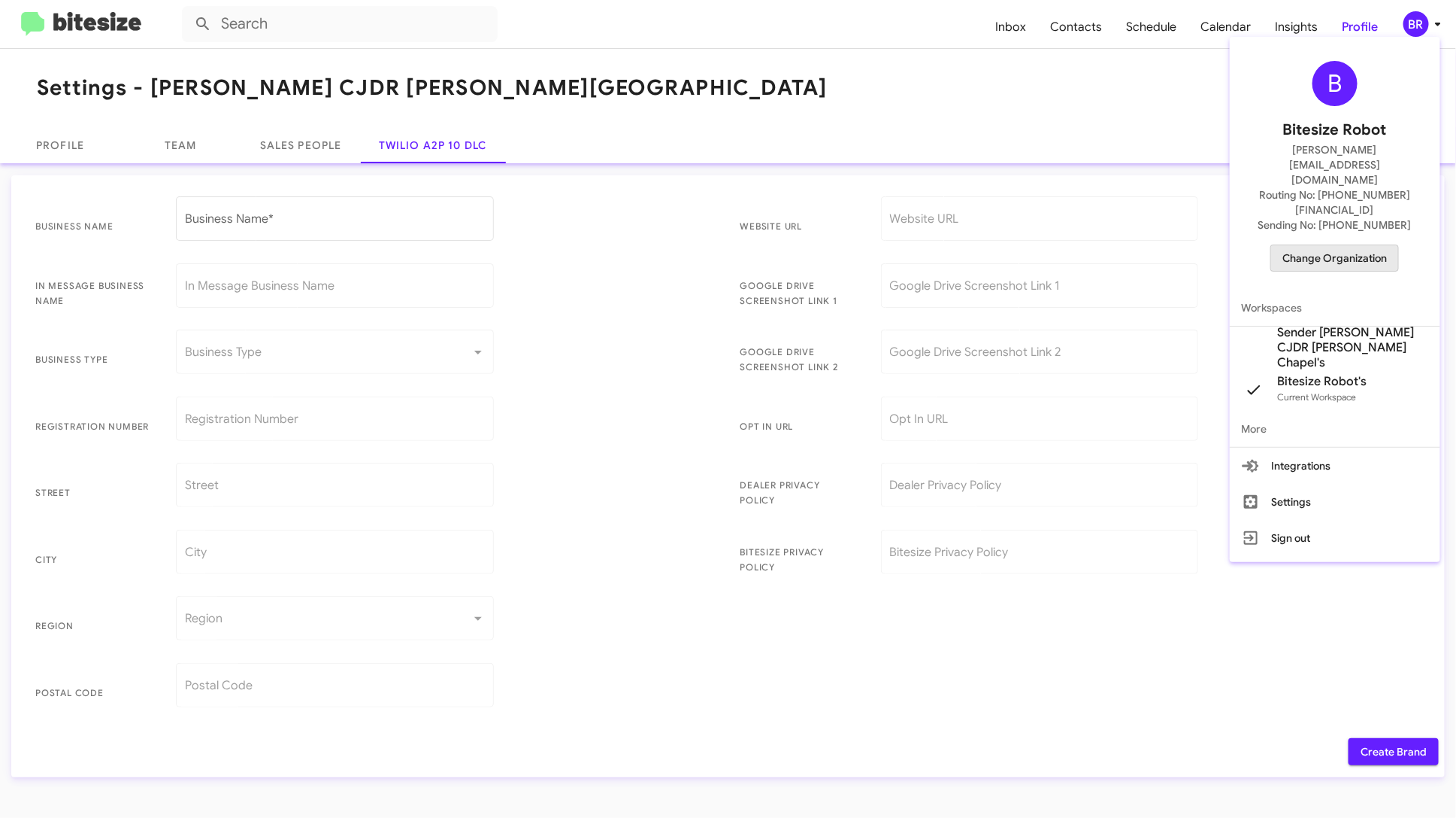
click at [1348, 245] on span "Change Organization" at bounding box center [1334, 258] width 105 height 26
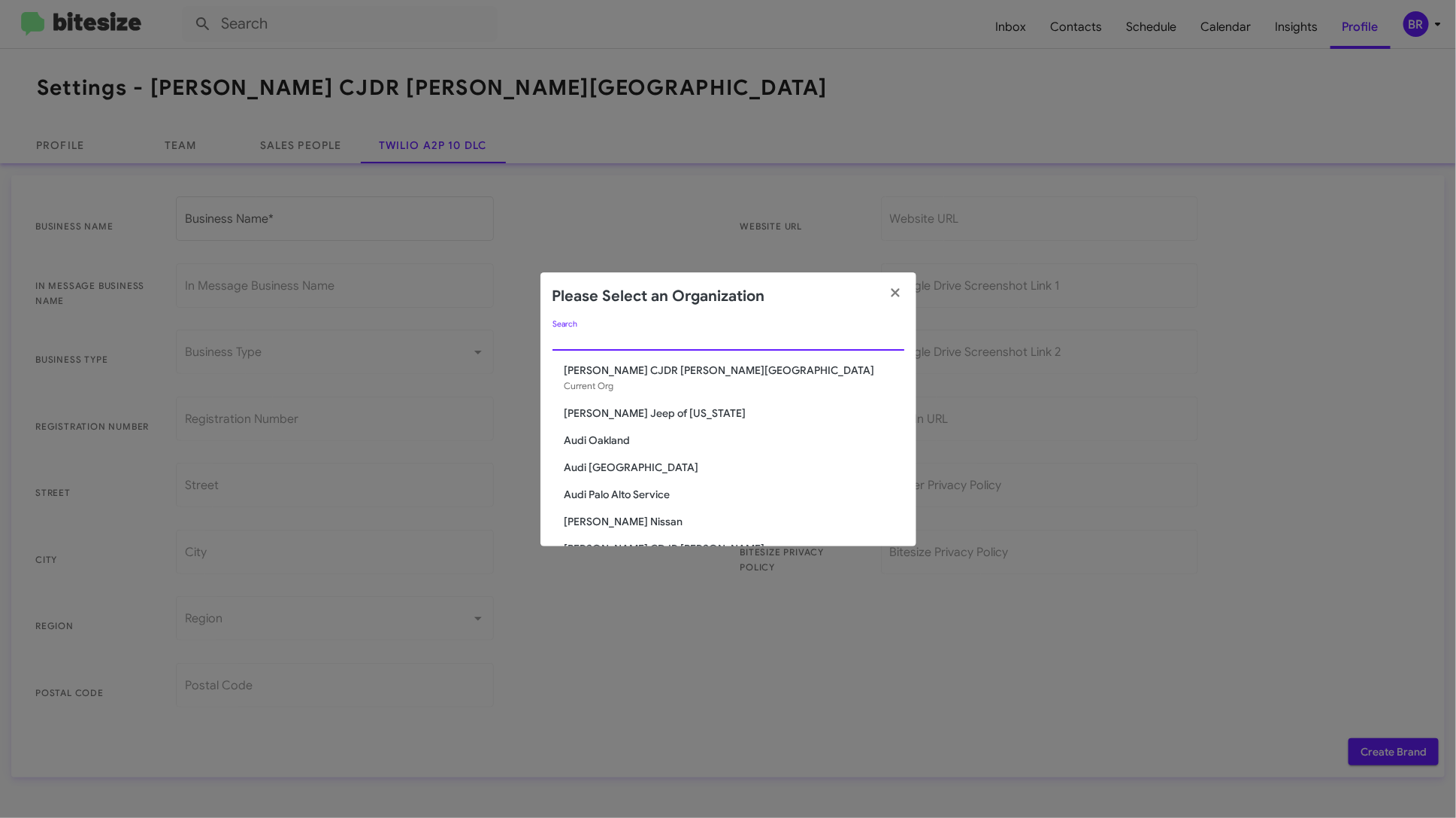
click at [612, 339] on input "Search" at bounding box center [728, 339] width 352 height 12
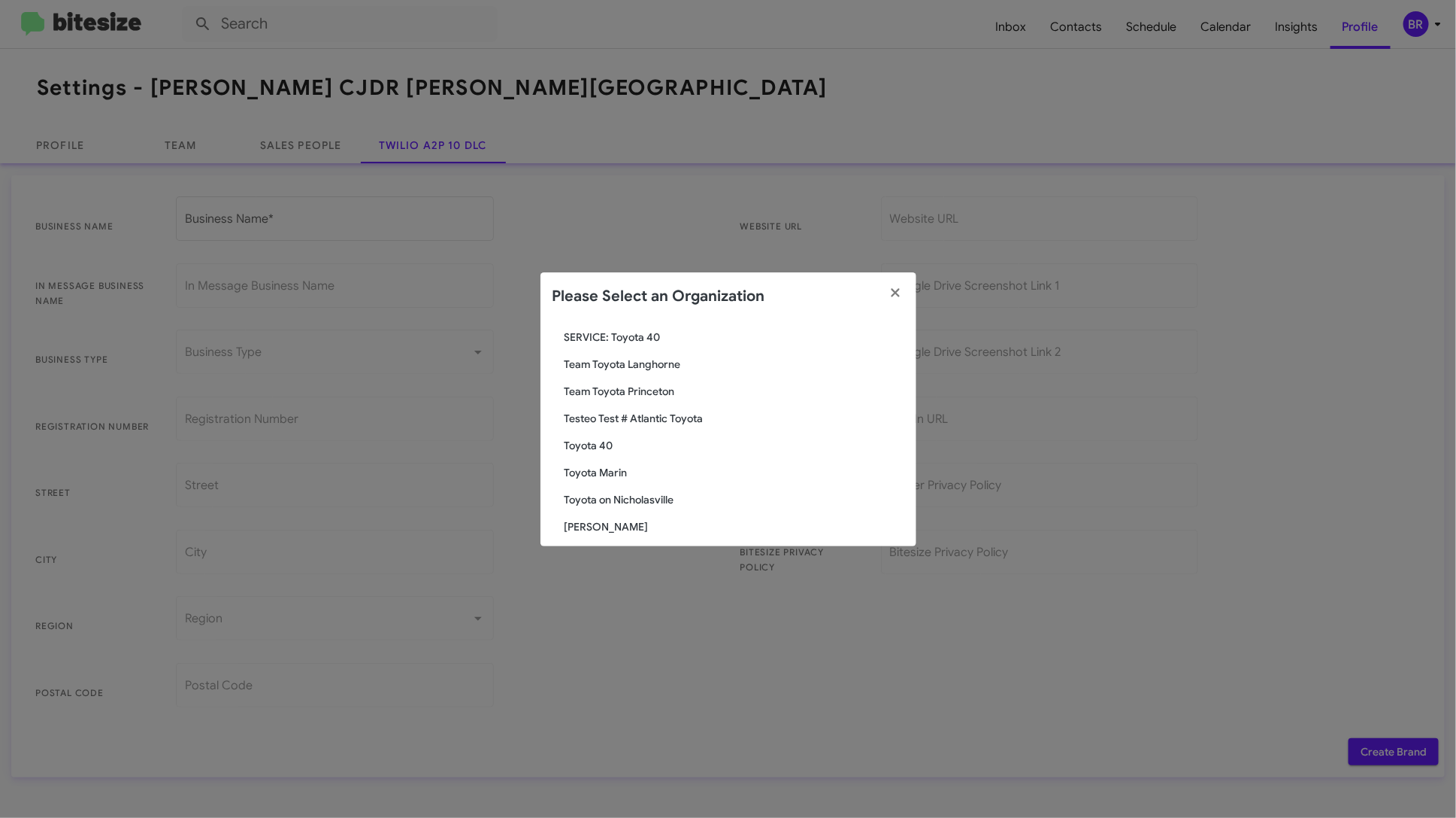
scroll to position [126, 0]
type input "toy"
click at [615, 464] on span "Toyota Marin" at bounding box center [734, 460] width 339 height 15
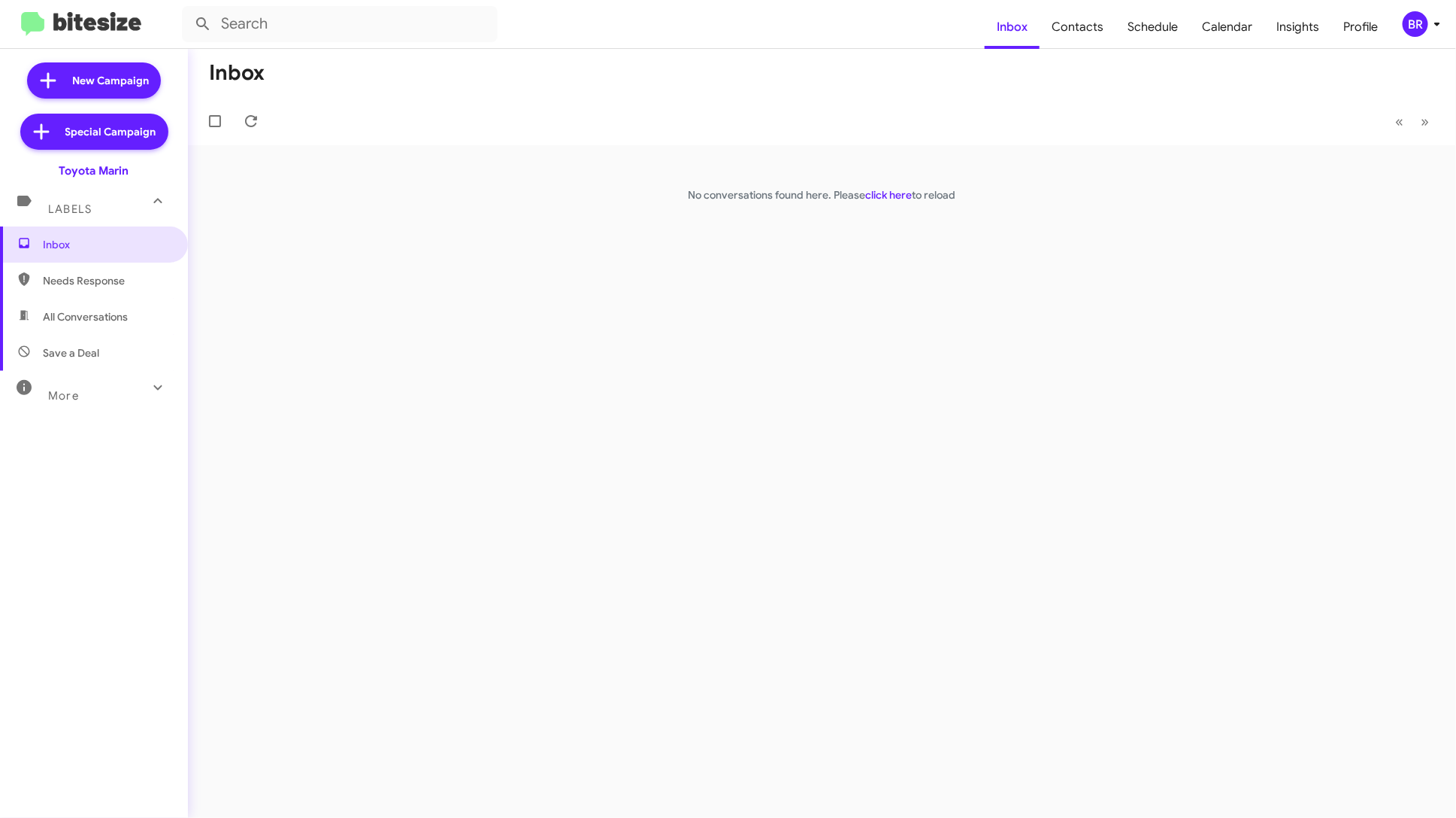
click at [1413, 30] on div "BR" at bounding box center [1416, 24] width 26 height 26
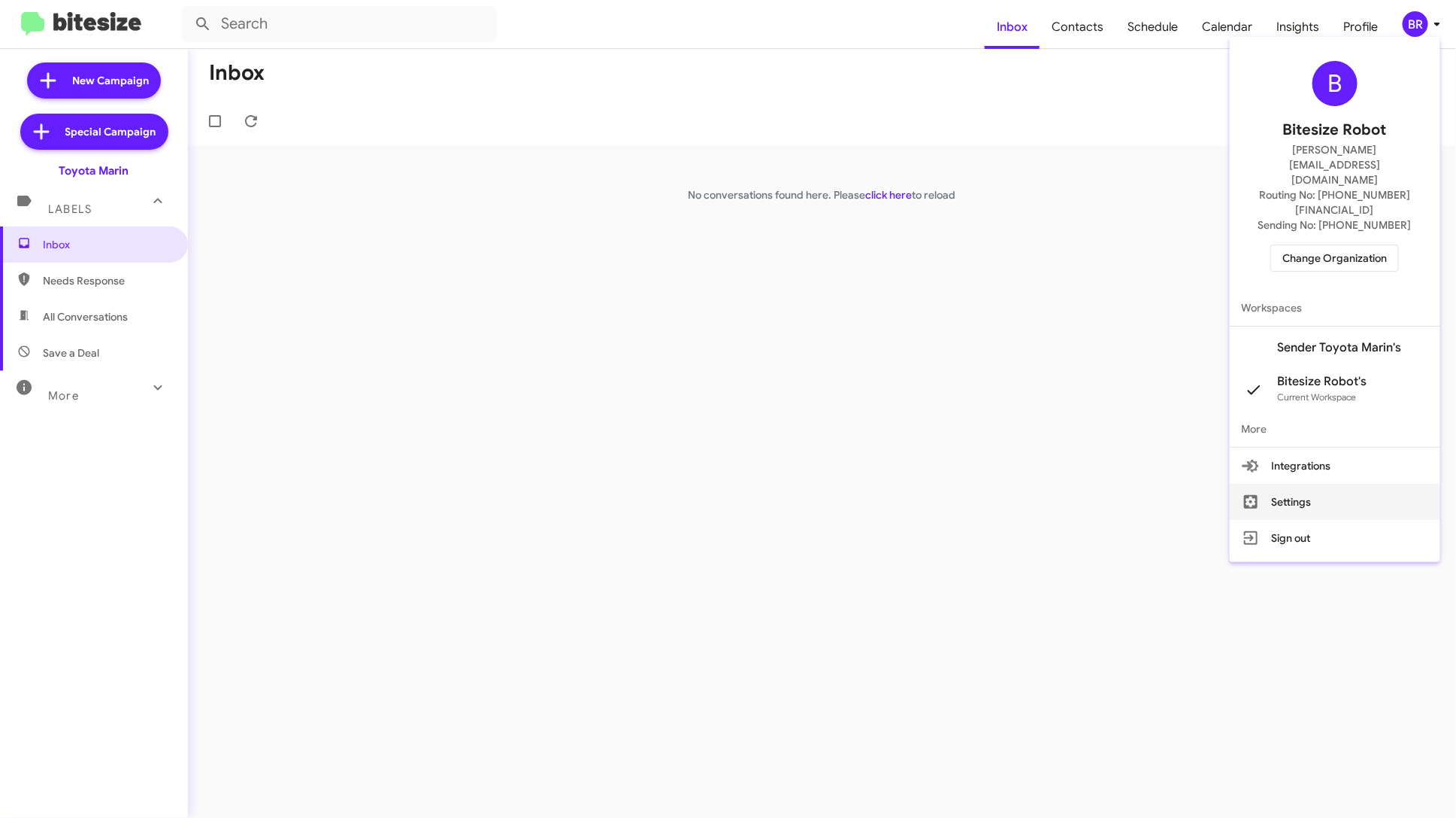
click at [1324, 484] on button "Settings" at bounding box center [1335, 502] width 210 height 36
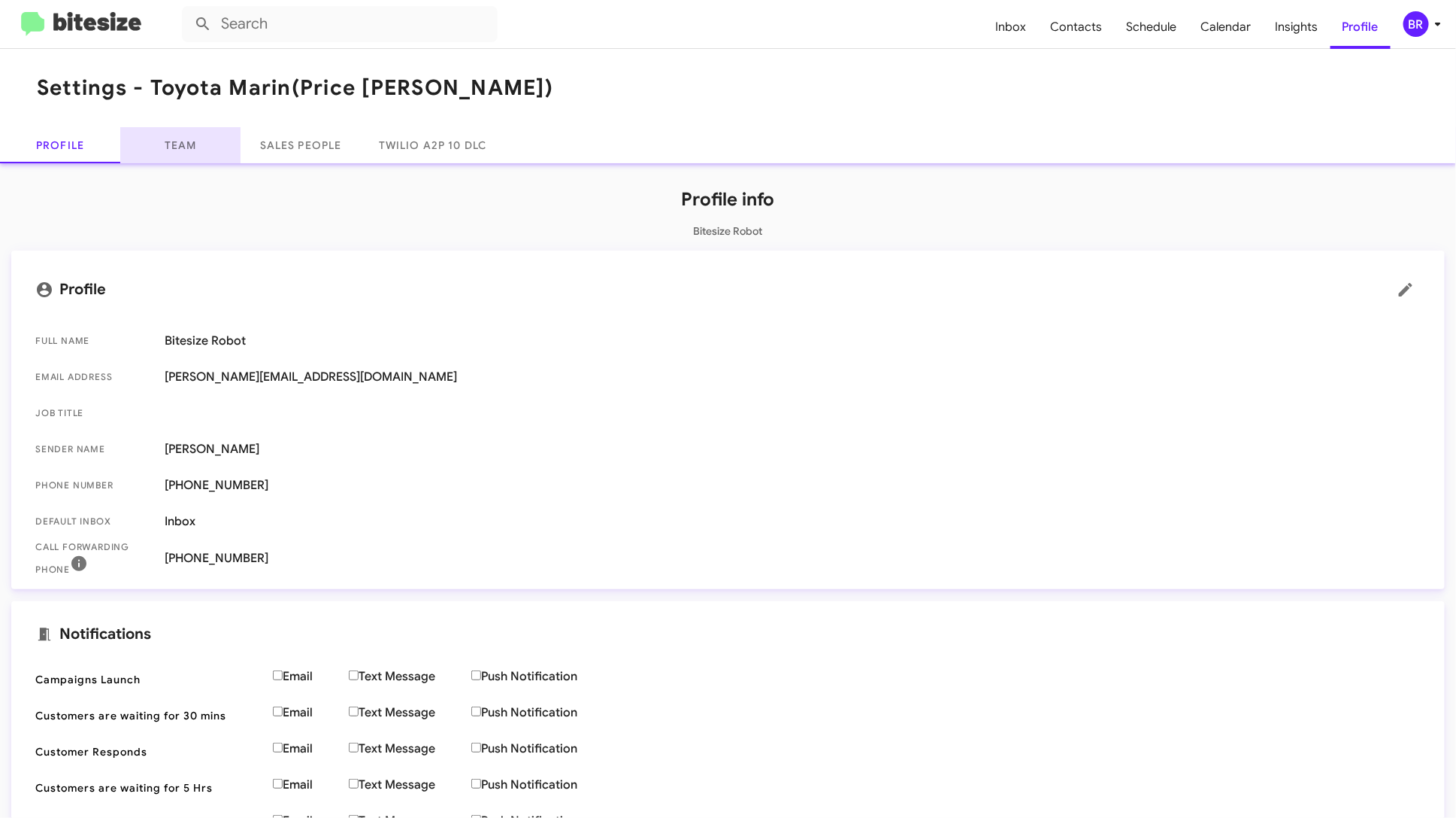
click at [201, 153] on link "Team" at bounding box center [180, 145] width 120 height 36
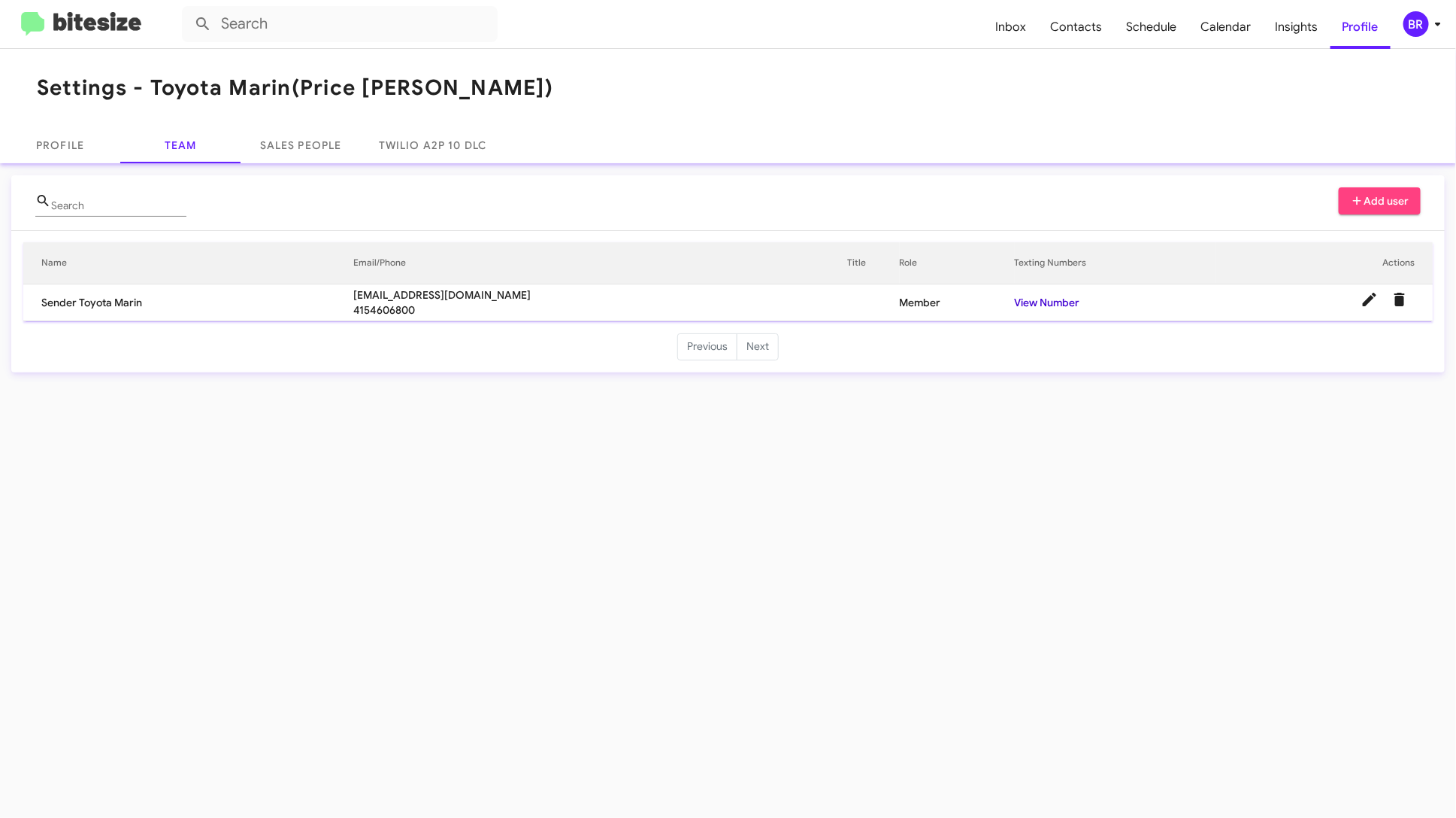
click at [1065, 303] on link "View Number" at bounding box center [1047, 302] width 65 height 13
